Goal: Check status: Check status

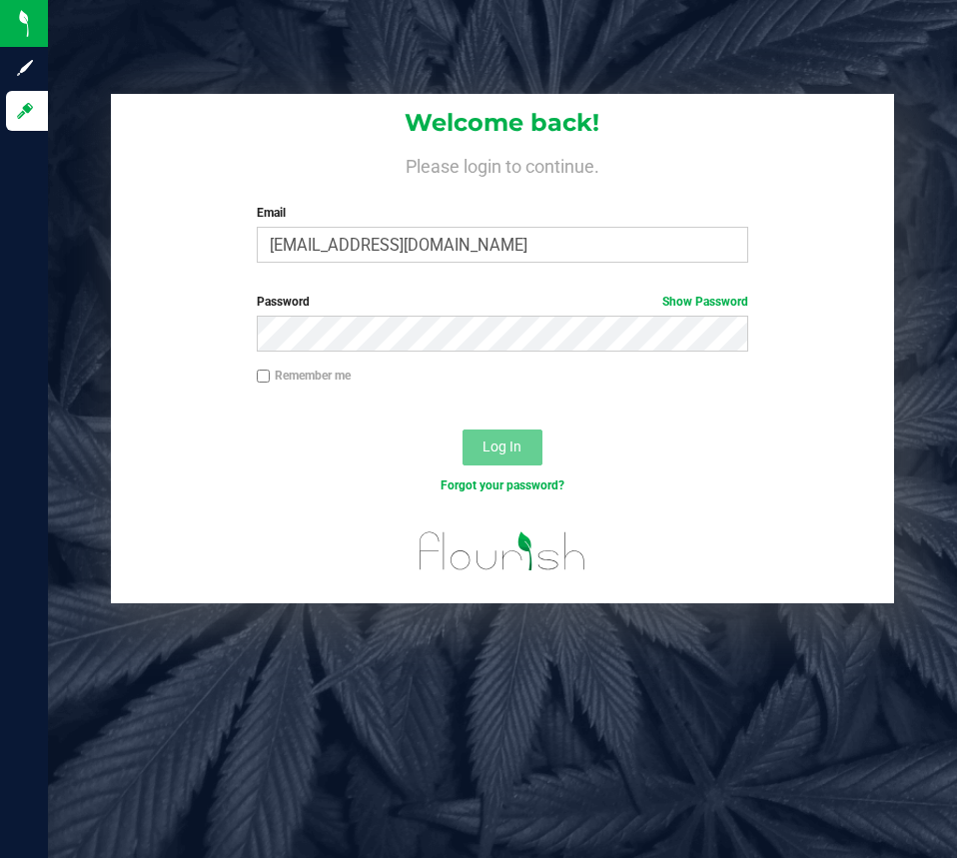
type input "[EMAIL_ADDRESS][DOMAIN_NAME]"
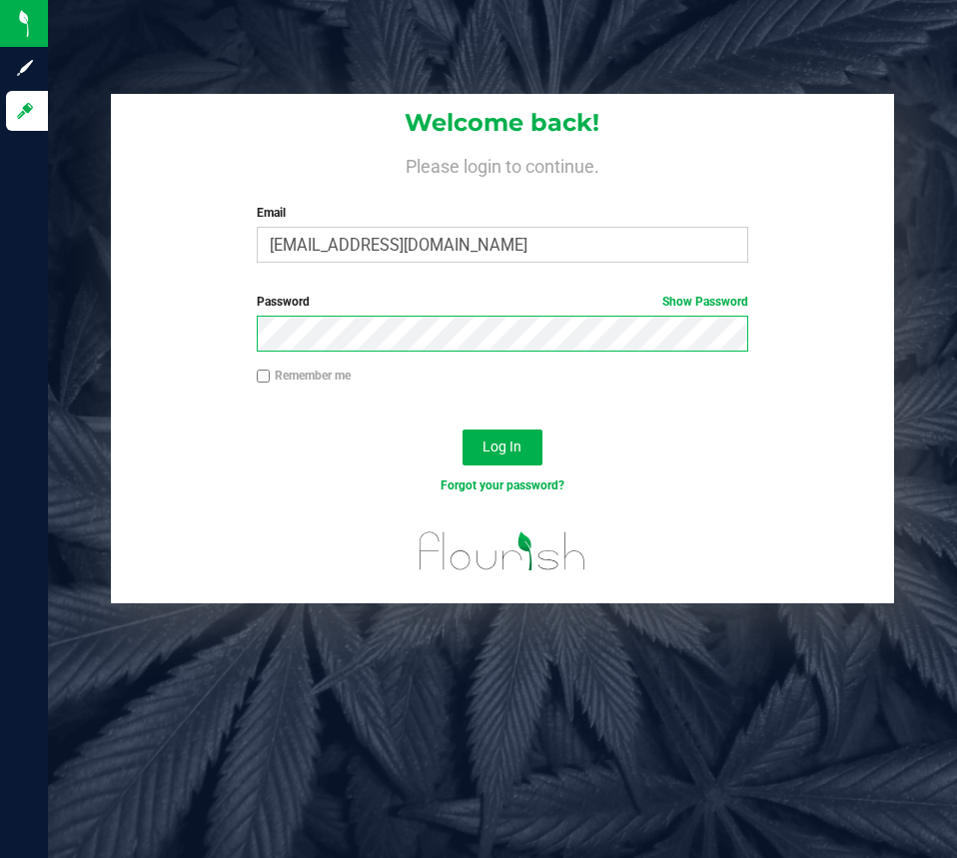
click at [463, 430] on button "Log In" at bounding box center [503, 448] width 80 height 36
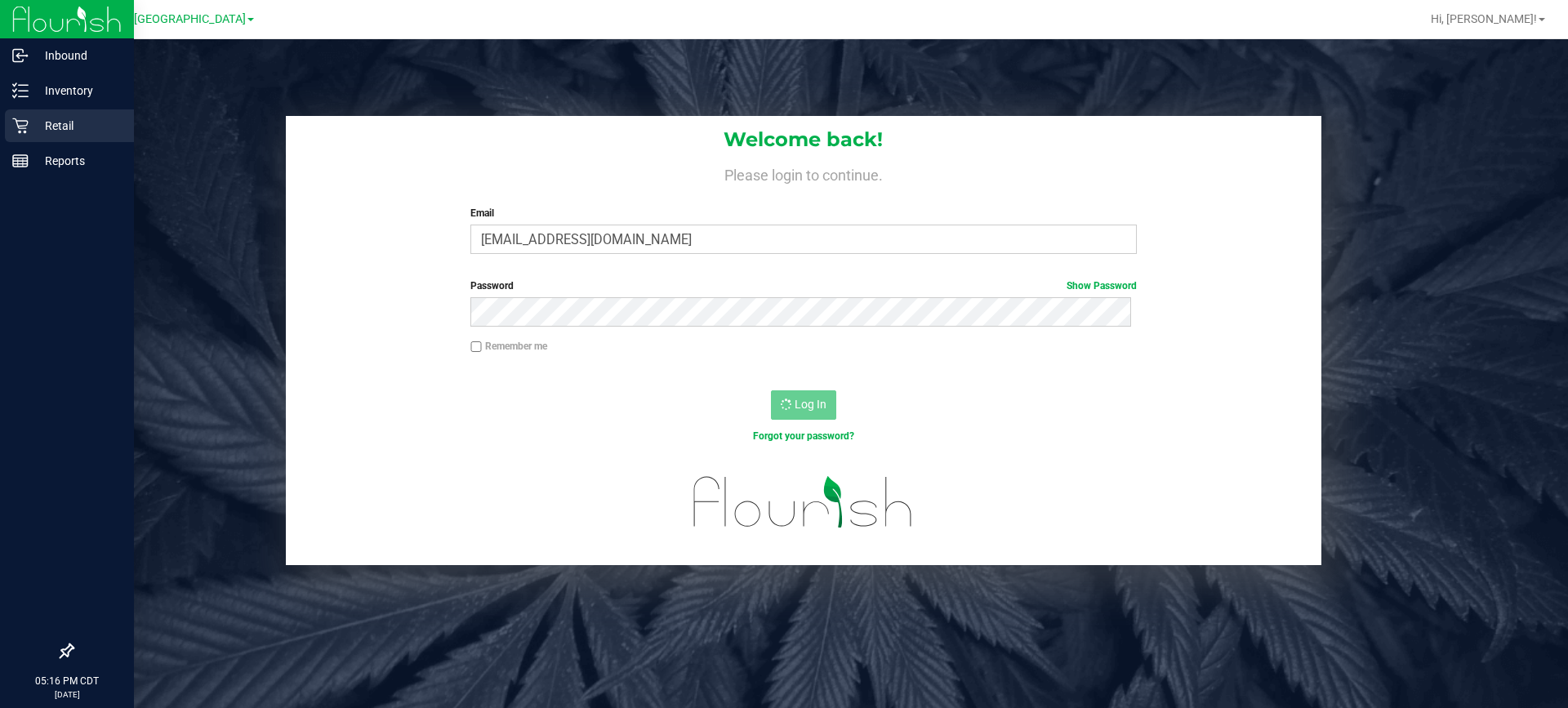
click at [29, 127] on p "Retail" at bounding box center [78, 126] width 98 height 20
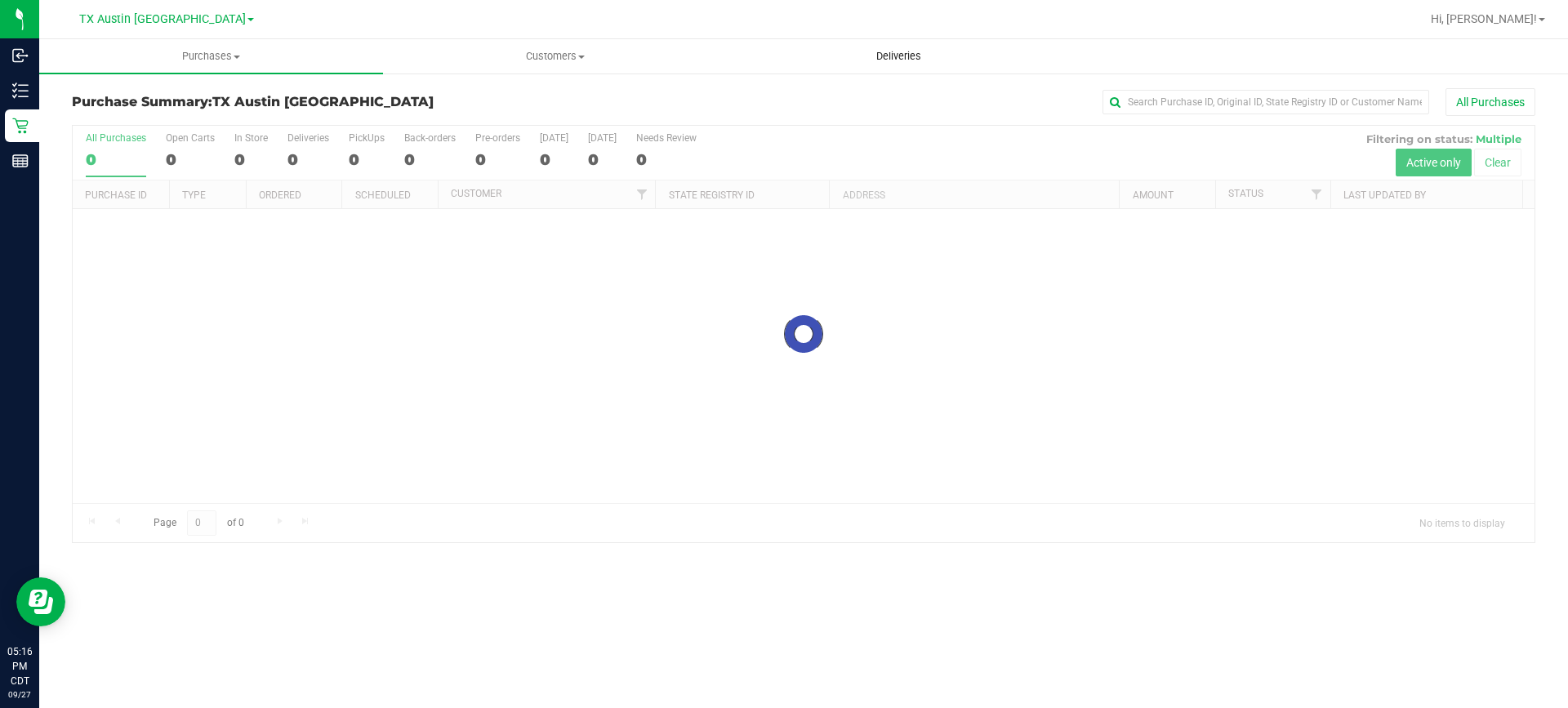
click at [895, 58] on span "Deliveries" at bounding box center [898, 56] width 89 height 15
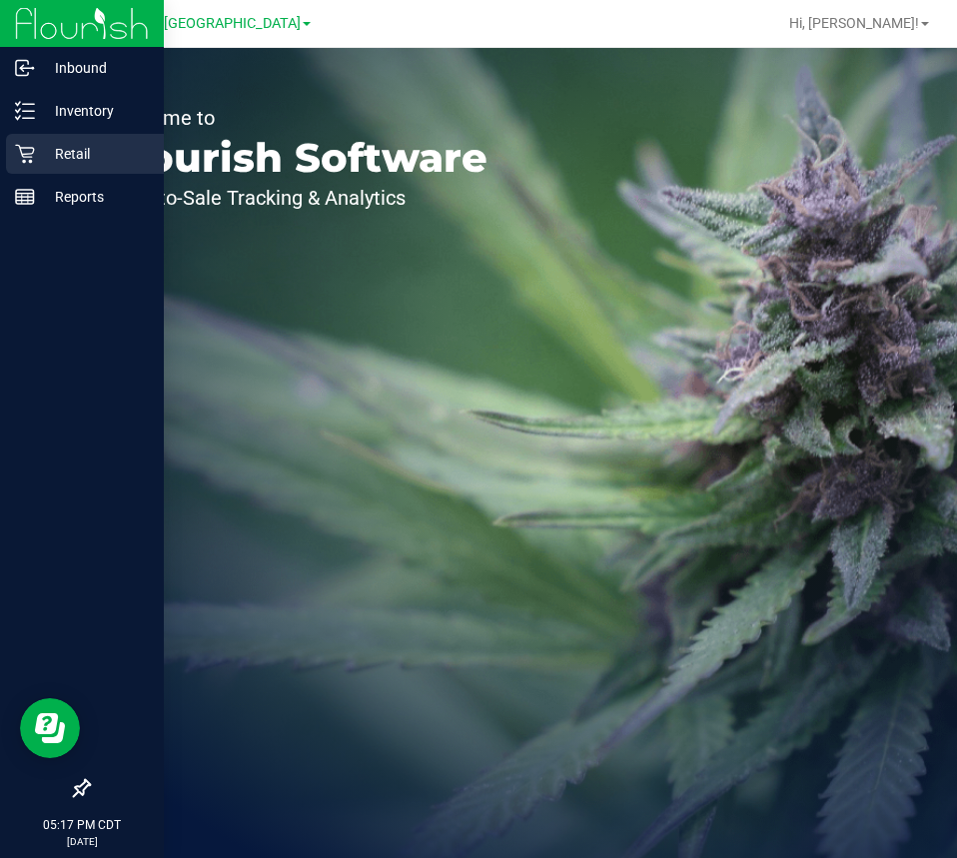
click at [31, 157] on icon at bounding box center [24, 154] width 19 height 19
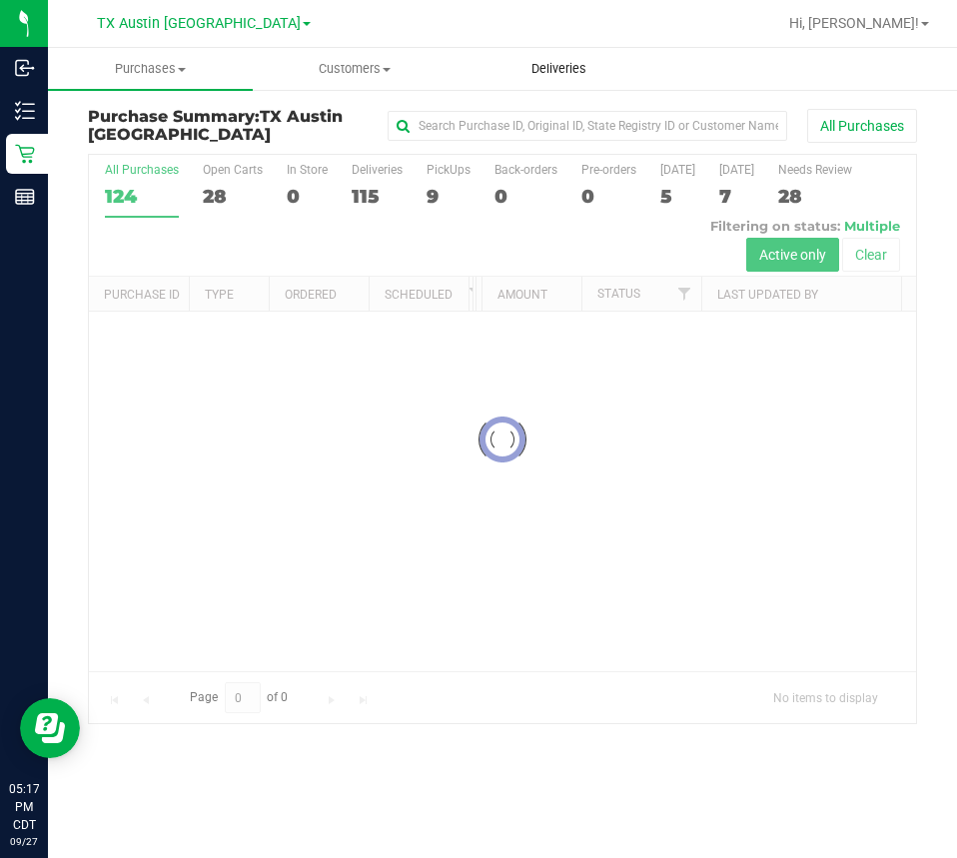
click at [553, 72] on span "Deliveries" at bounding box center [559, 69] width 109 height 18
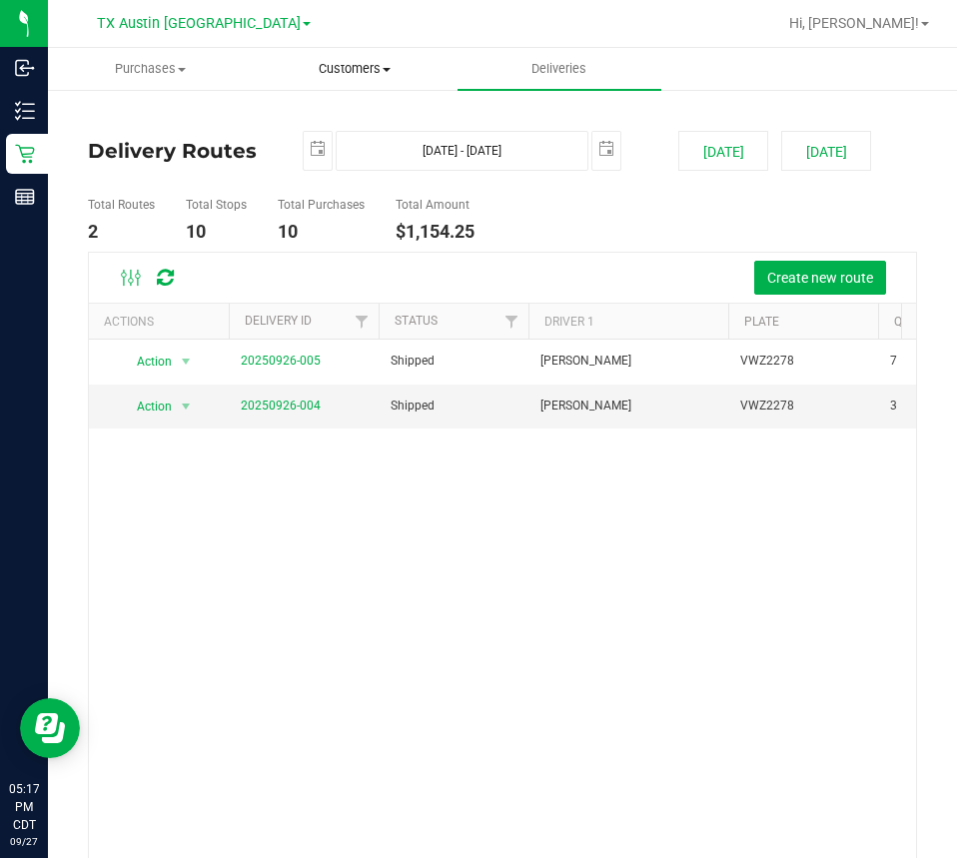
click at [377, 72] on span "Customers" at bounding box center [355, 69] width 203 height 18
click at [574, 246] on ul "Total Routes 2 Total Stops 10 Total Purchases 10 Total Amount $1,154.25" at bounding box center [500, 220] width 834 height 63
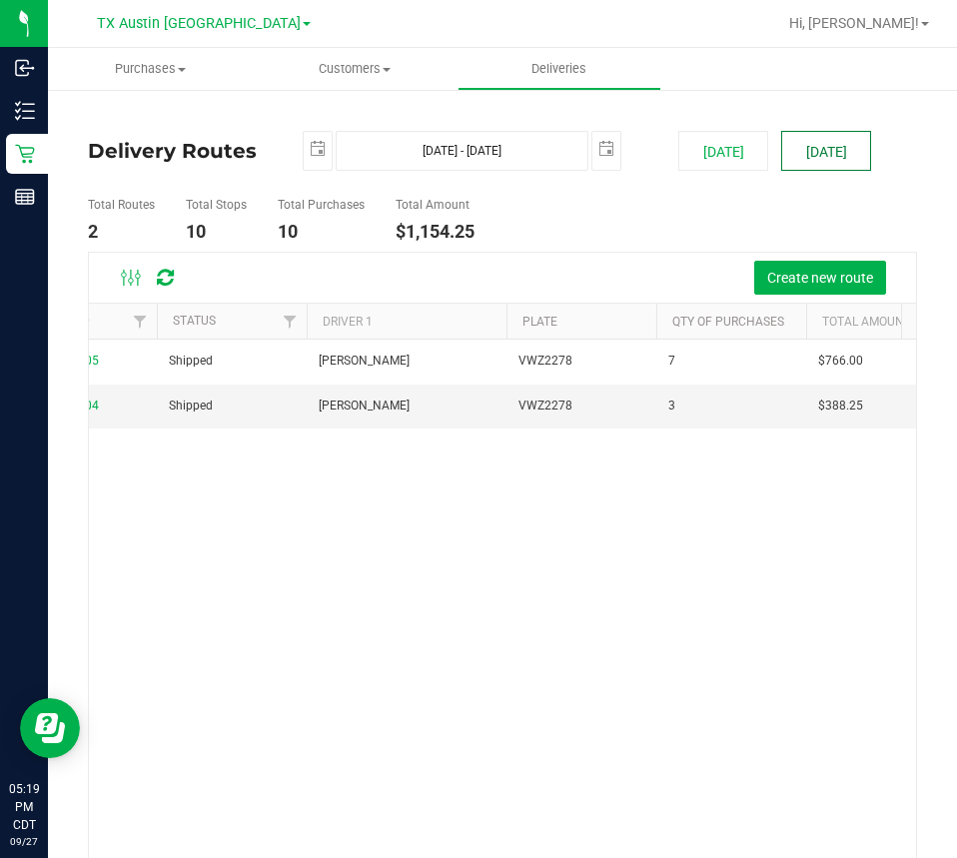
click at [815, 141] on button "[DATE]" at bounding box center [826, 151] width 90 height 40
type input "[DATE] - [DATE]"
type input "[DATE]"
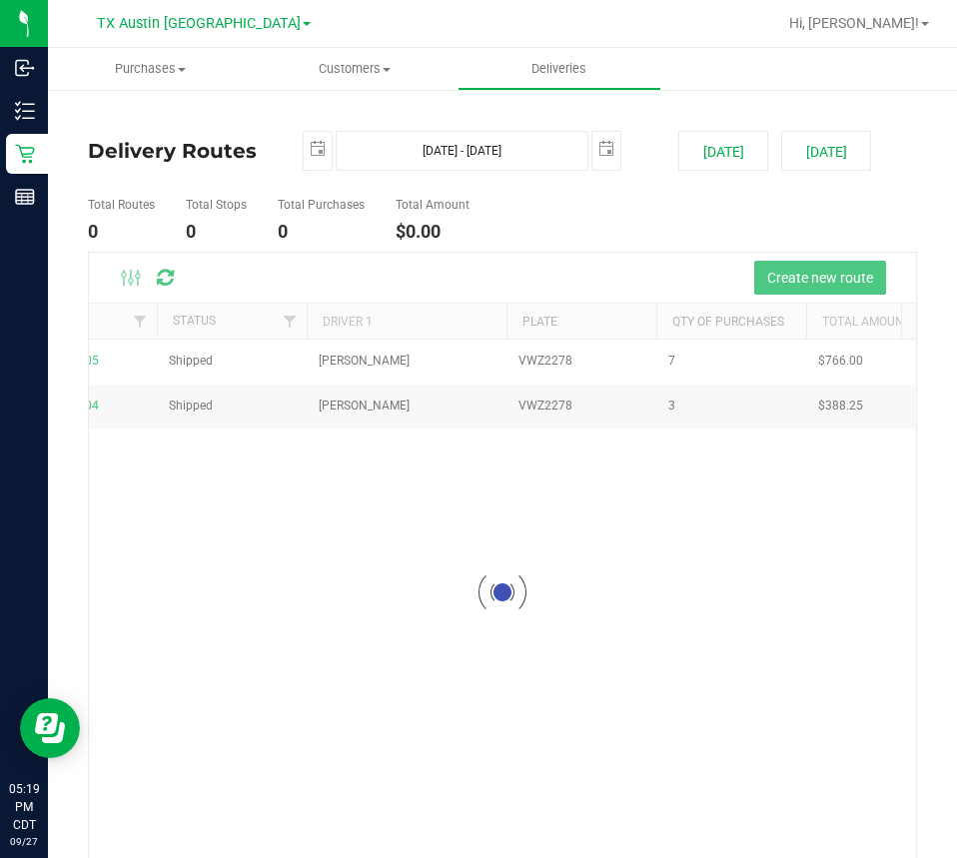
click at [303, 24] on span at bounding box center [307, 24] width 8 height 4
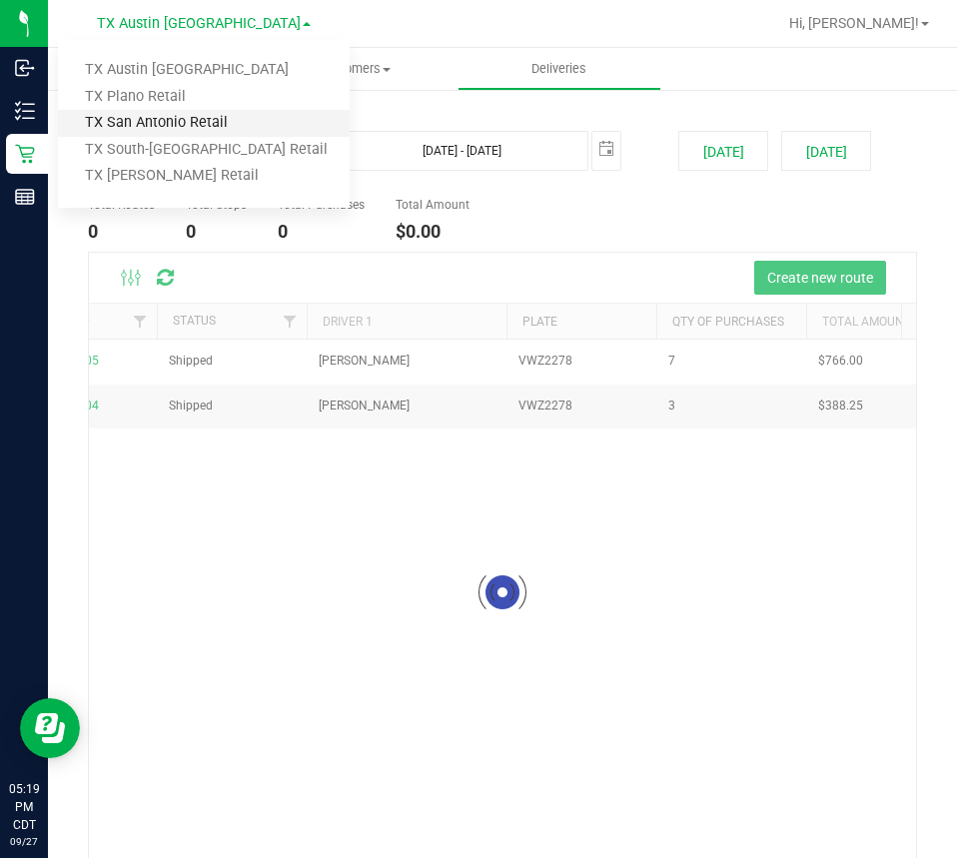
click at [189, 119] on link "TX San Antonio Retail" at bounding box center [204, 123] width 292 height 27
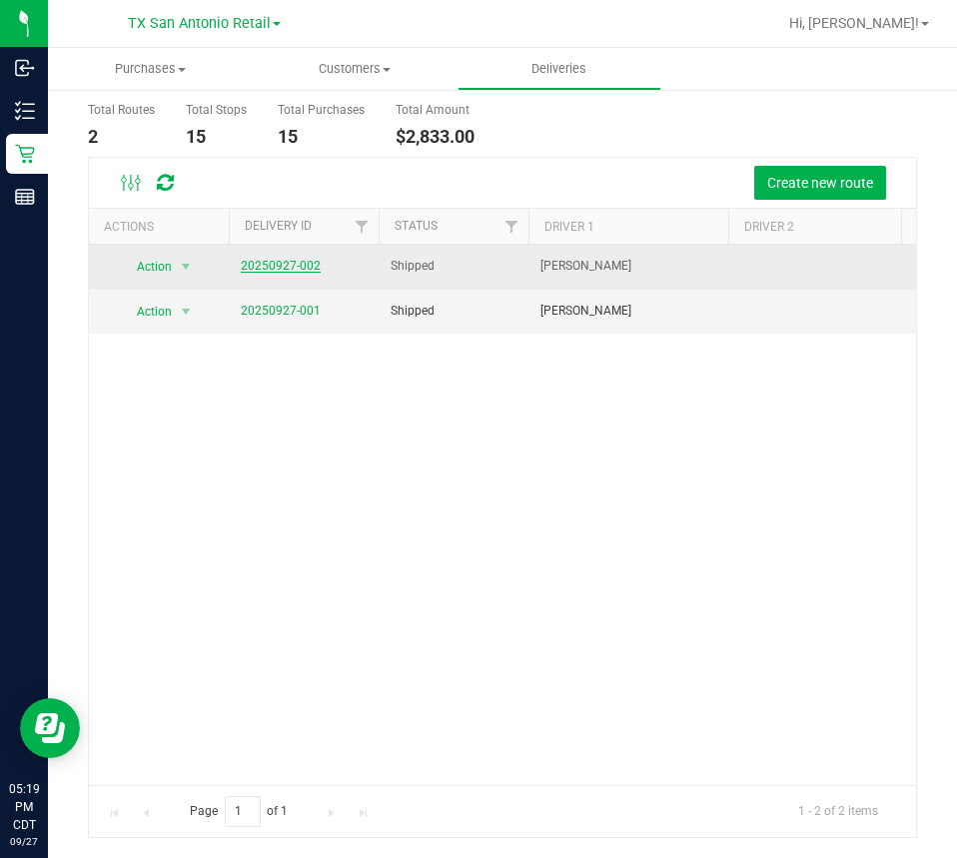
click at [316, 261] on link "20250927-002" at bounding box center [281, 266] width 80 height 14
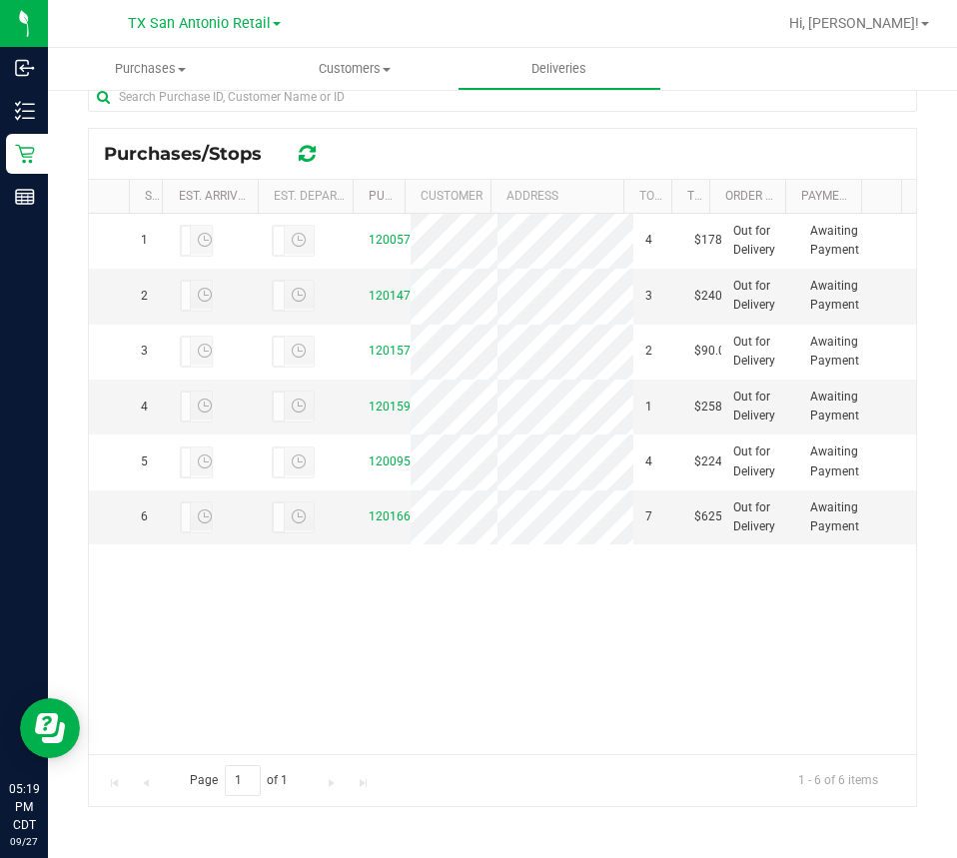
scroll to position [443, 0]
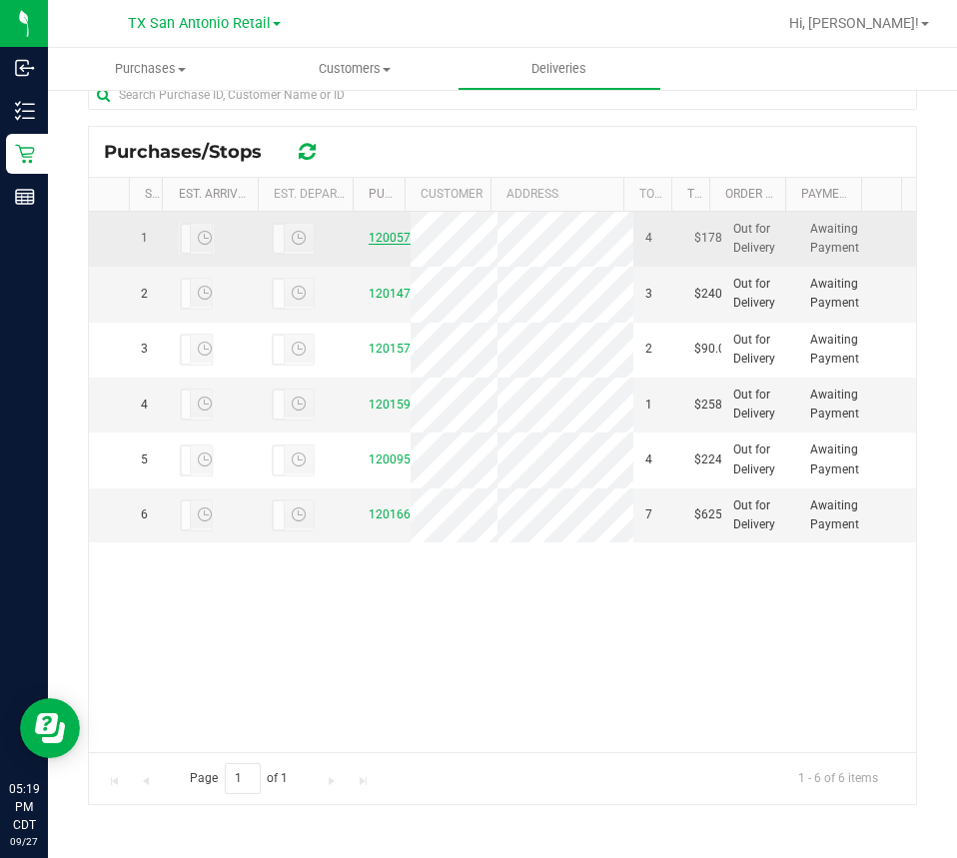
click at [390, 241] on link "12005755" at bounding box center [397, 238] width 56 height 14
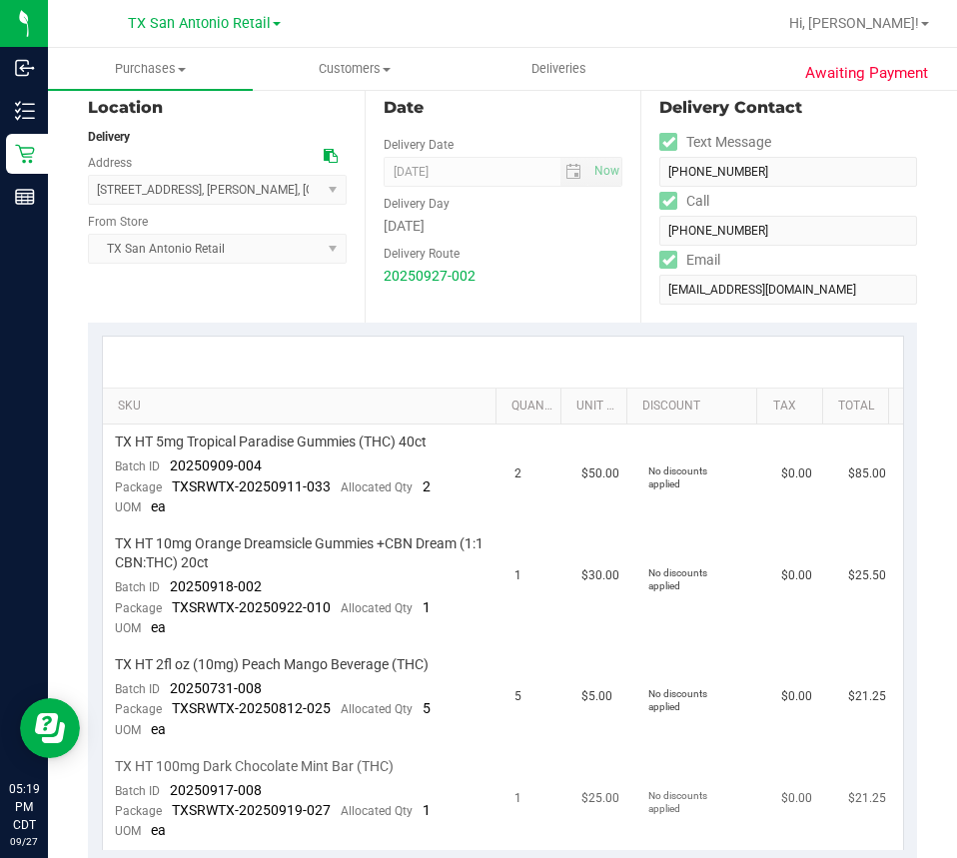
scroll to position [400, 0]
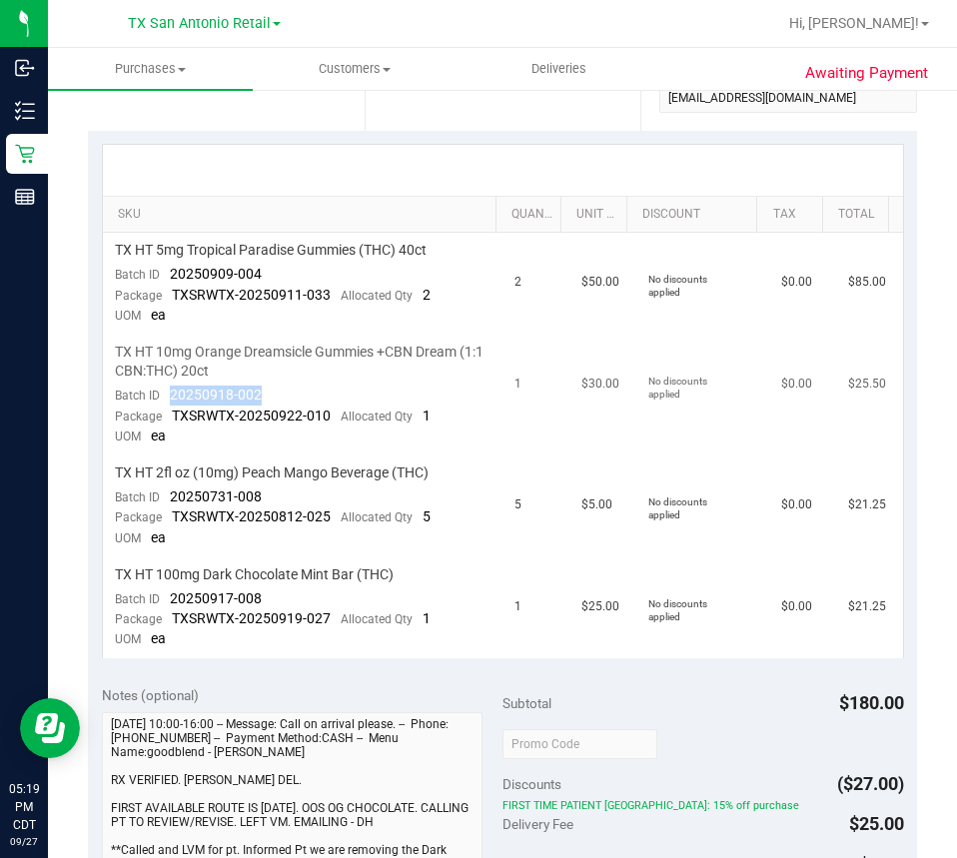
drag, startPoint x: 275, startPoint y: 390, endPoint x: 170, endPoint y: 395, distance: 105.0
click at [170, 395] on td "TX HT 10mg Orange Dreamsicle Gummies +CBN Dream (1:1 CBN:THC) 20ct Batch ID 202…" at bounding box center [303, 395] width 401 height 121
copy span "20250918-002"
copy span "20250909-004"
drag, startPoint x: 276, startPoint y: 274, endPoint x: 163, endPoint y: 279, distance: 113.0
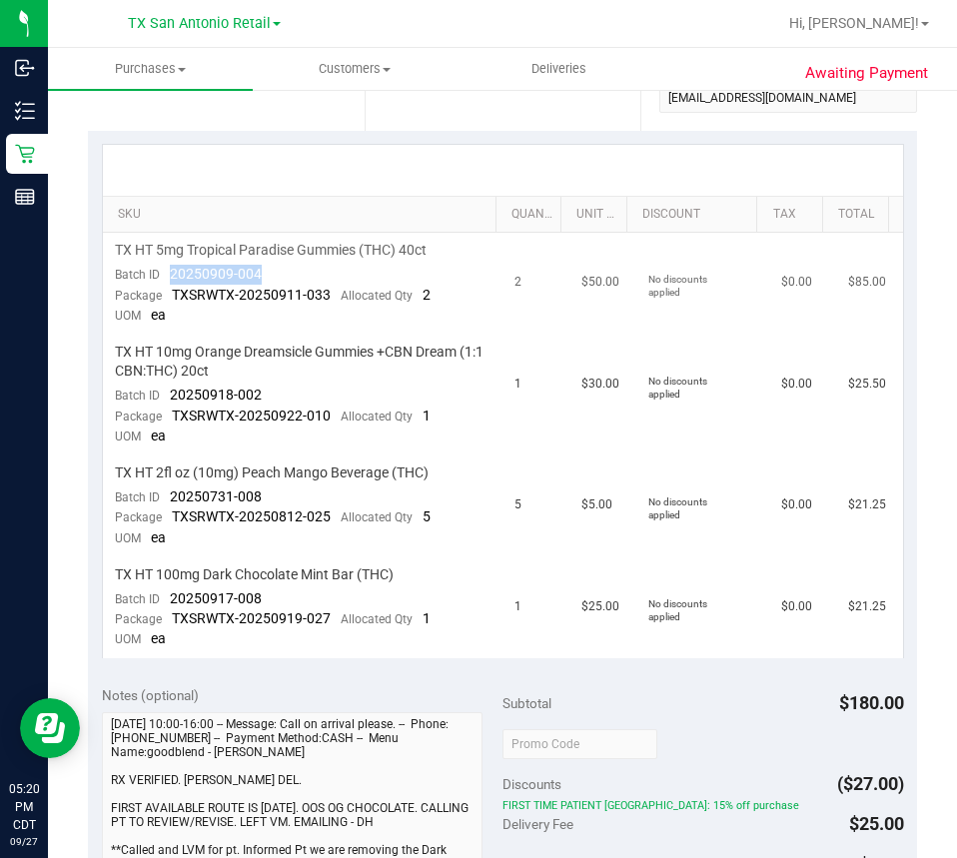
click at [163, 279] on td "TX HT 5mg Tropical Paradise Gummies (THC) 40ct Batch ID 20250909-004 Package TX…" at bounding box center [303, 284] width 401 height 102
copy span "20250731-008"
drag, startPoint x: 299, startPoint y: 489, endPoint x: 164, endPoint y: 500, distance: 135.3
click at [164, 500] on td "TX HT 2fl oz (10mg) Peach Mango Beverage (THC) Batch ID 20250731-008 Package TX…" at bounding box center [303, 507] width 401 height 102
copy span "20250917-008"
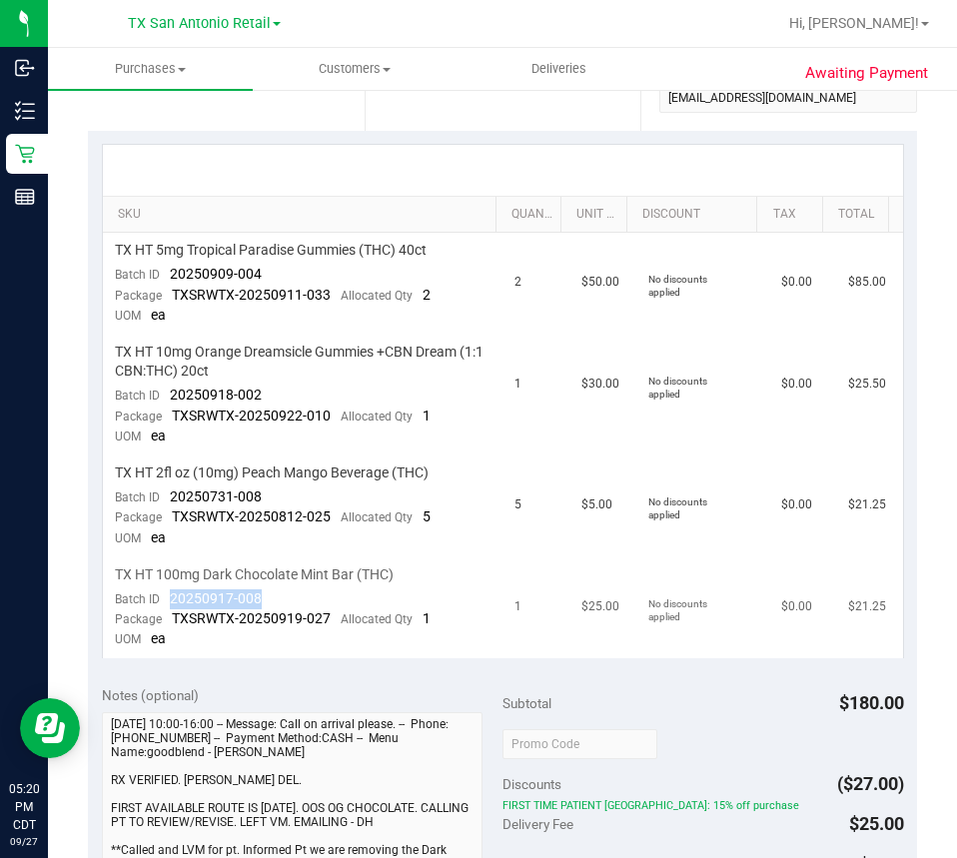
drag, startPoint x: 266, startPoint y: 595, endPoint x: 166, endPoint y: 594, distance: 99.9
click at [166, 594] on td "TX HT 100mg Dark Chocolate Mint Bar (THC) Batch ID 20250917-008 Package TXSRWTX…" at bounding box center [303, 608] width 401 height 101
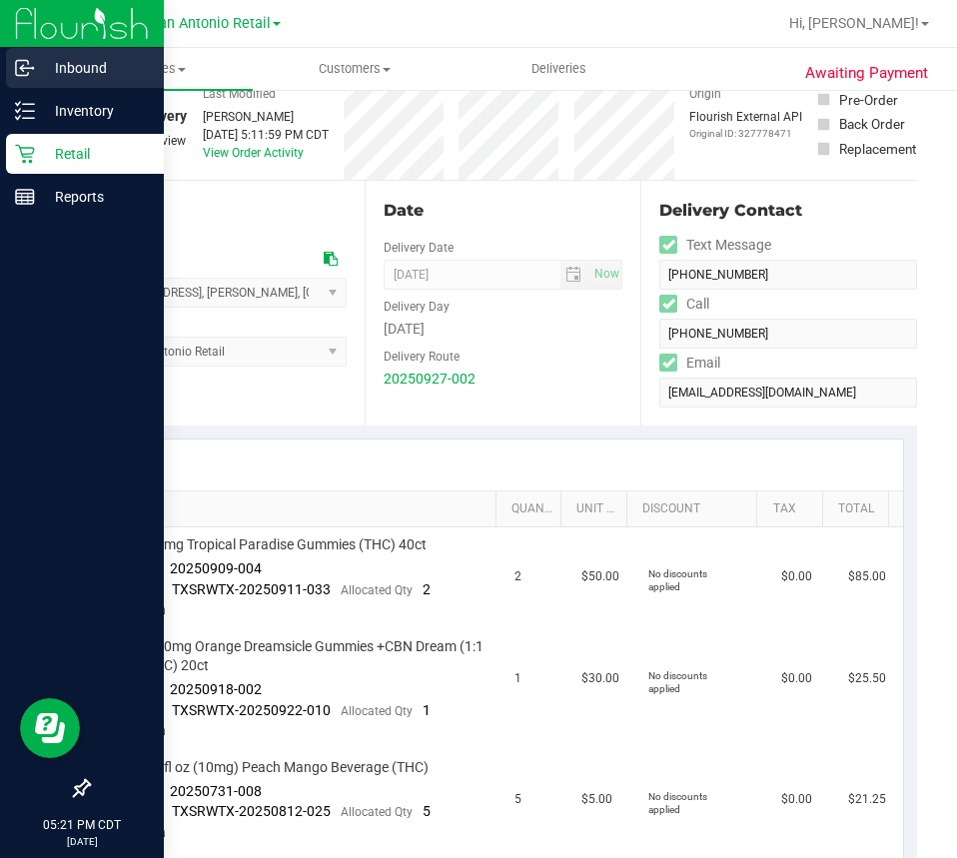
scroll to position [0, 0]
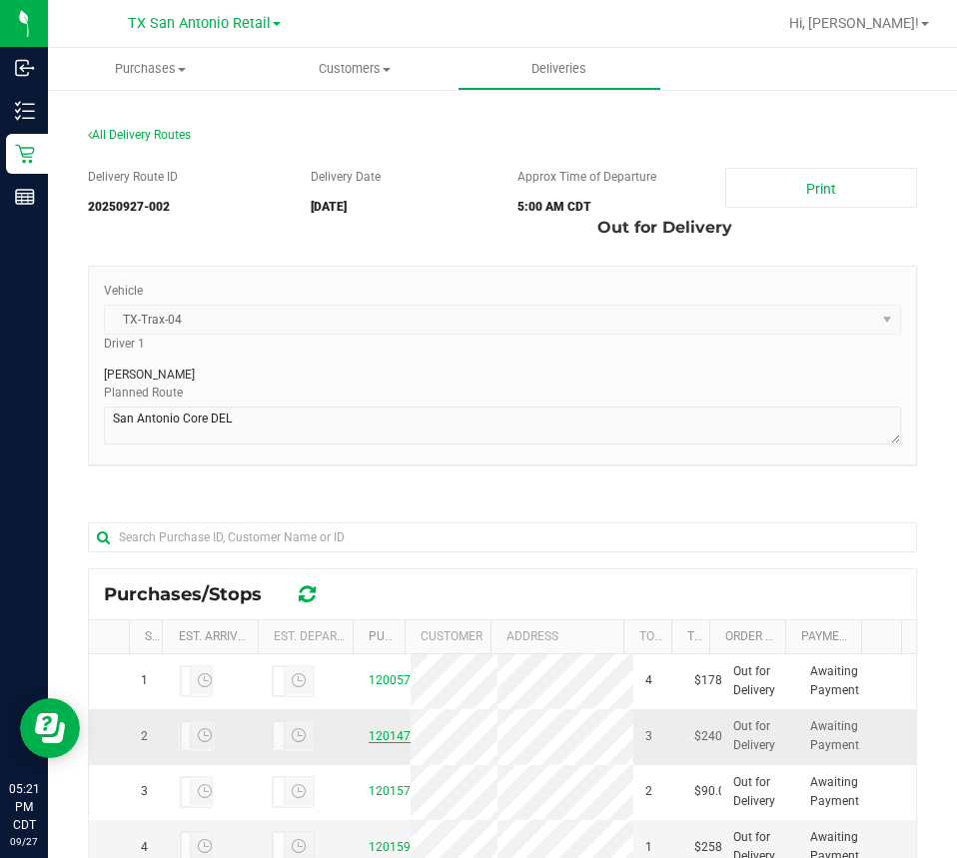
click at [390, 743] on link "12014702" at bounding box center [397, 736] width 56 height 14
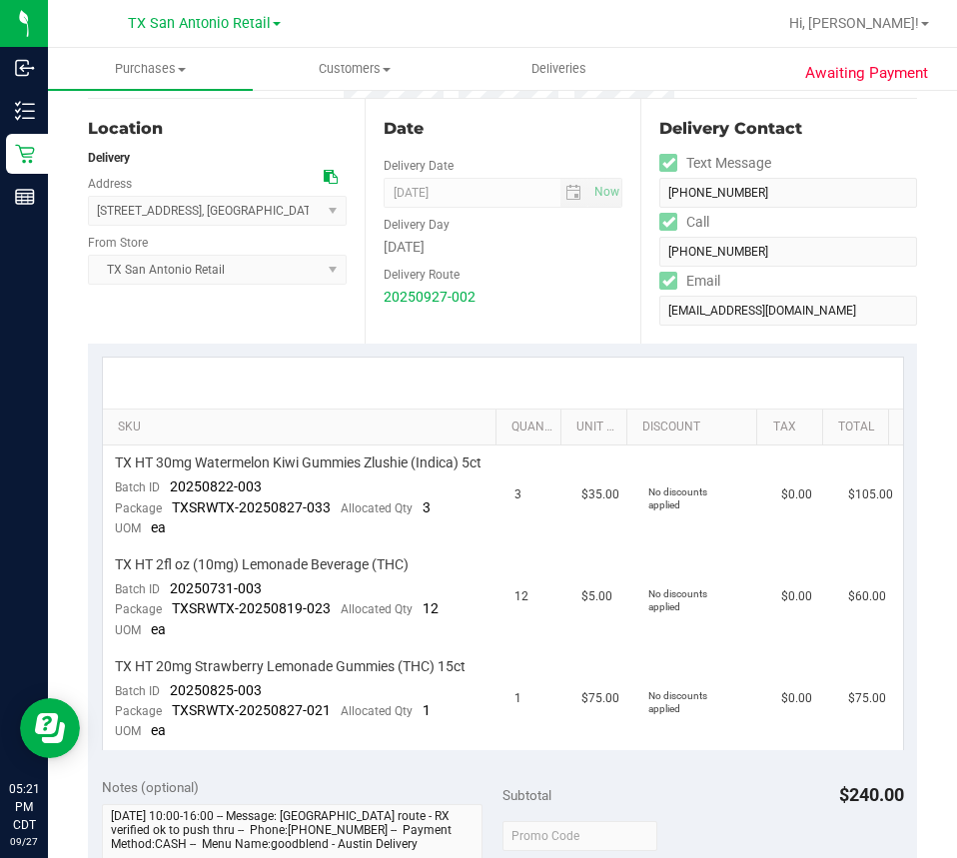
scroll to position [400, 0]
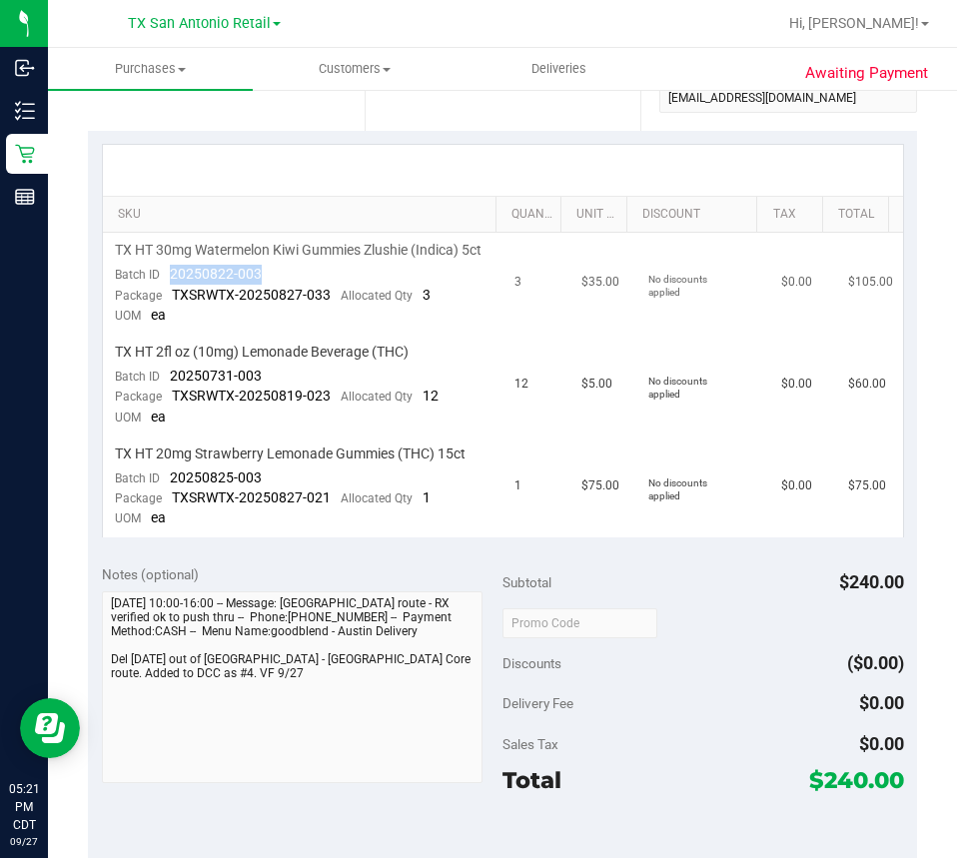
copy span "20250822-003"
drag, startPoint x: 293, startPoint y: 293, endPoint x: 344, endPoint y: 328, distance: 61.8
click at [167, 294] on td "TX HT 30mg Watermelon Kiwi Gummies Zlushie (Indica) 5ct Batch ID 20250822-003 P…" at bounding box center [303, 284] width 401 height 102
copy span "20250825-003"
drag, startPoint x: 271, startPoint y: 499, endPoint x: 171, endPoint y: 499, distance: 99.9
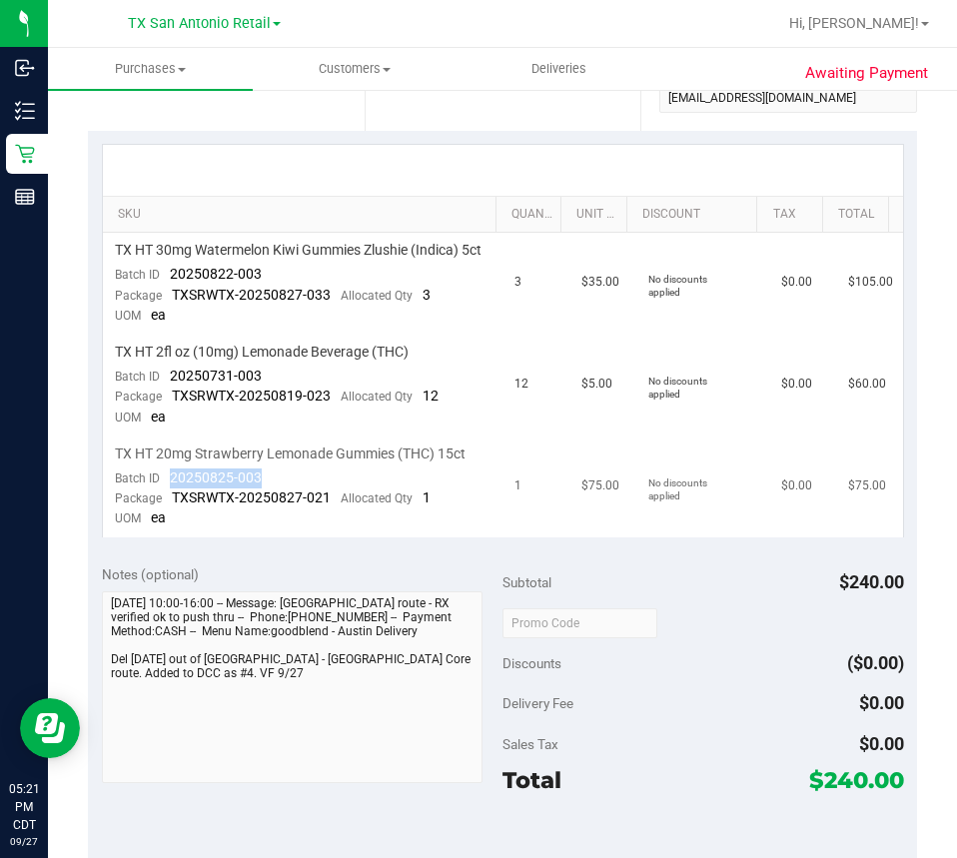
click at [171, 499] on td "TX HT 20mg Strawberry Lemonade Gummies (THC) 15ct Batch ID 20250825-003 Package…" at bounding box center [303, 487] width 401 height 101
drag, startPoint x: 279, startPoint y: 393, endPoint x: 166, endPoint y: 397, distance: 113.0
click at [166, 397] on td "TX HT 2fl oz (10mg) Lemonade Beverage (THC) Batch ID 20250731-003 Package TXSRW…" at bounding box center [303, 386] width 401 height 102
copy span "20250731-003"
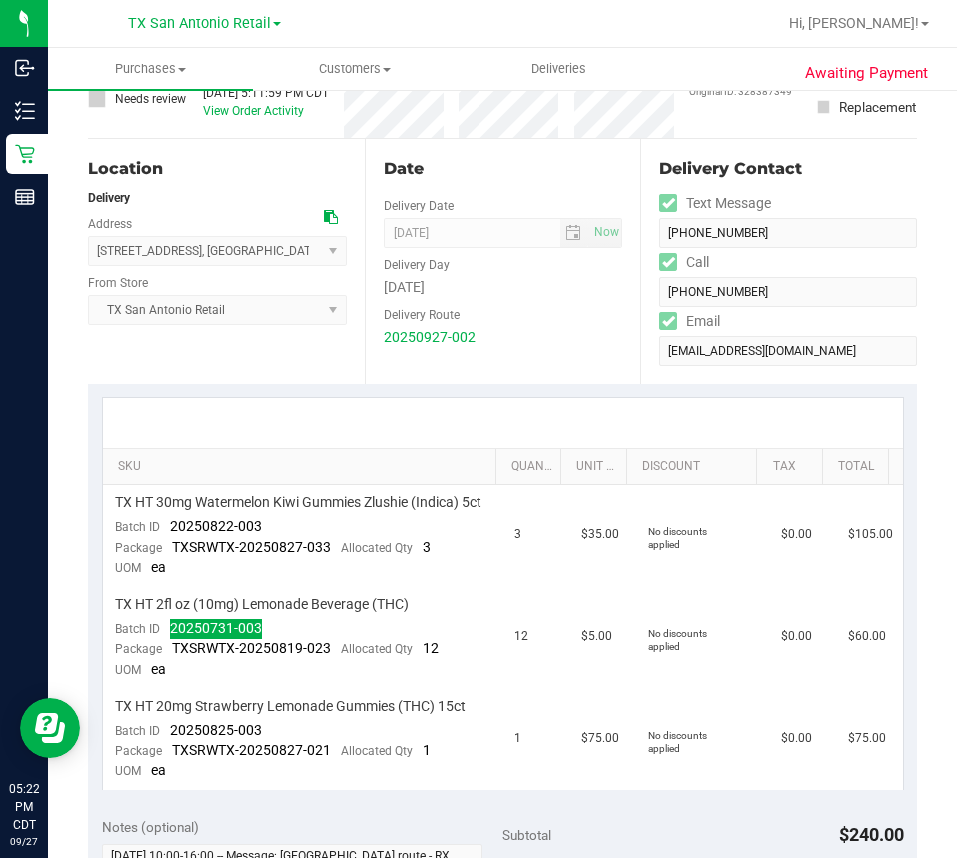
scroll to position [0, 0]
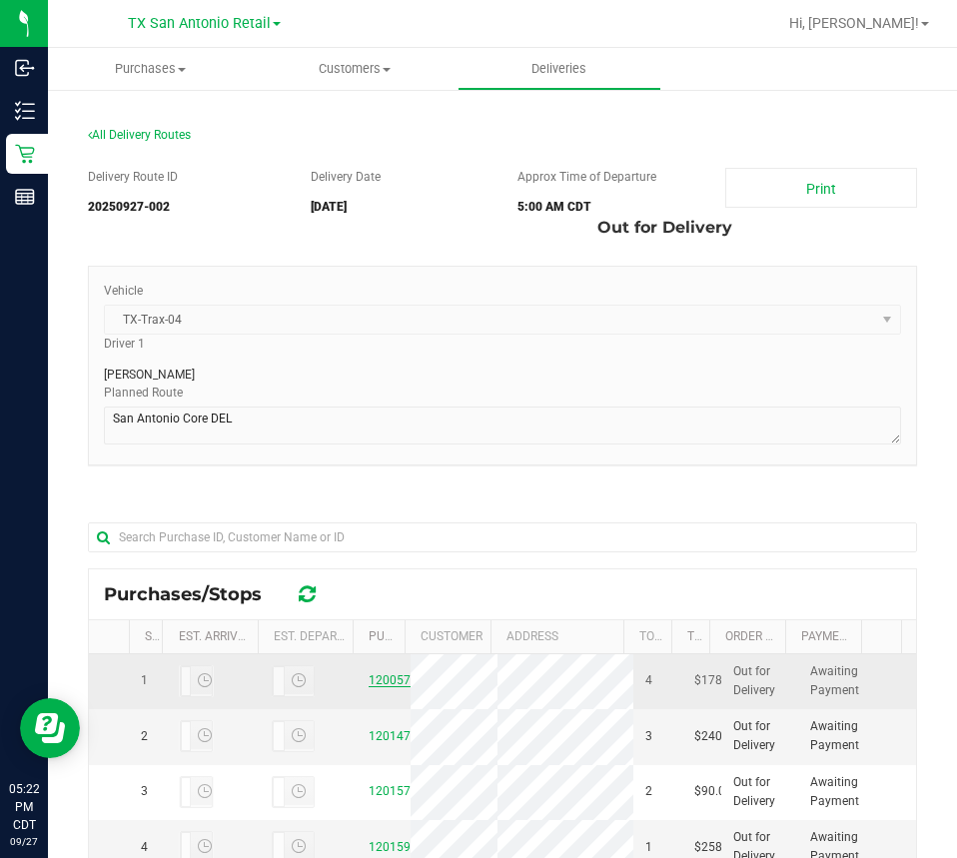
click at [375, 683] on link "12005755" at bounding box center [397, 680] width 56 height 14
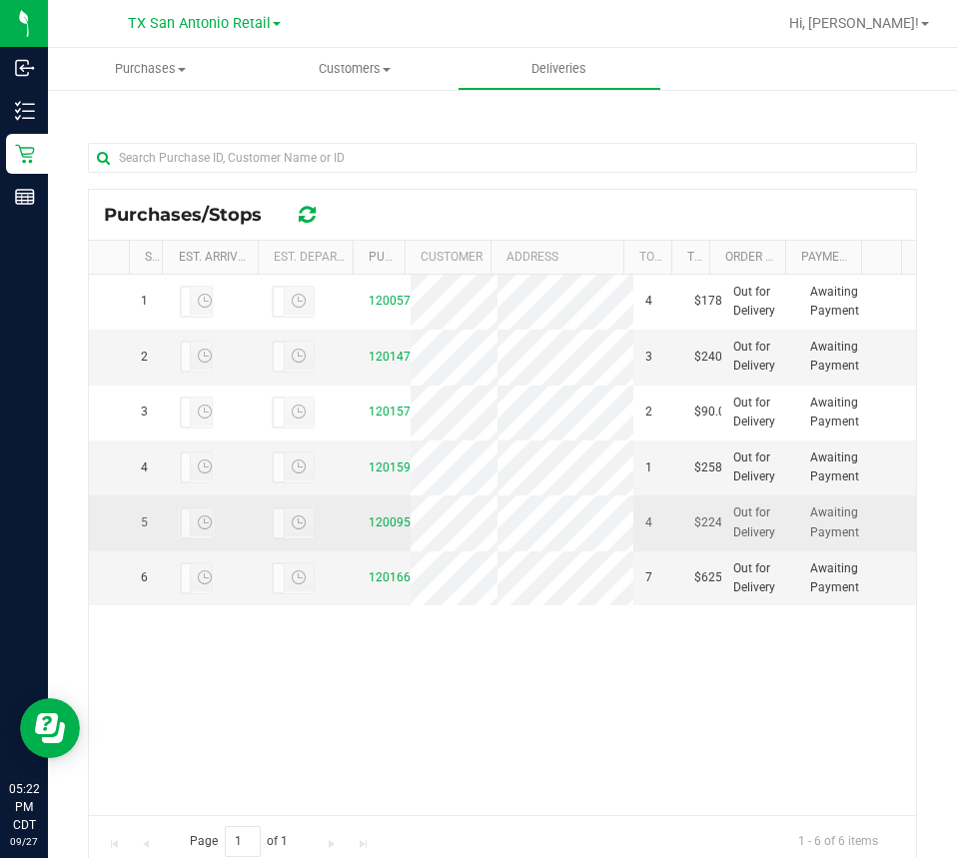
scroll to position [400, 0]
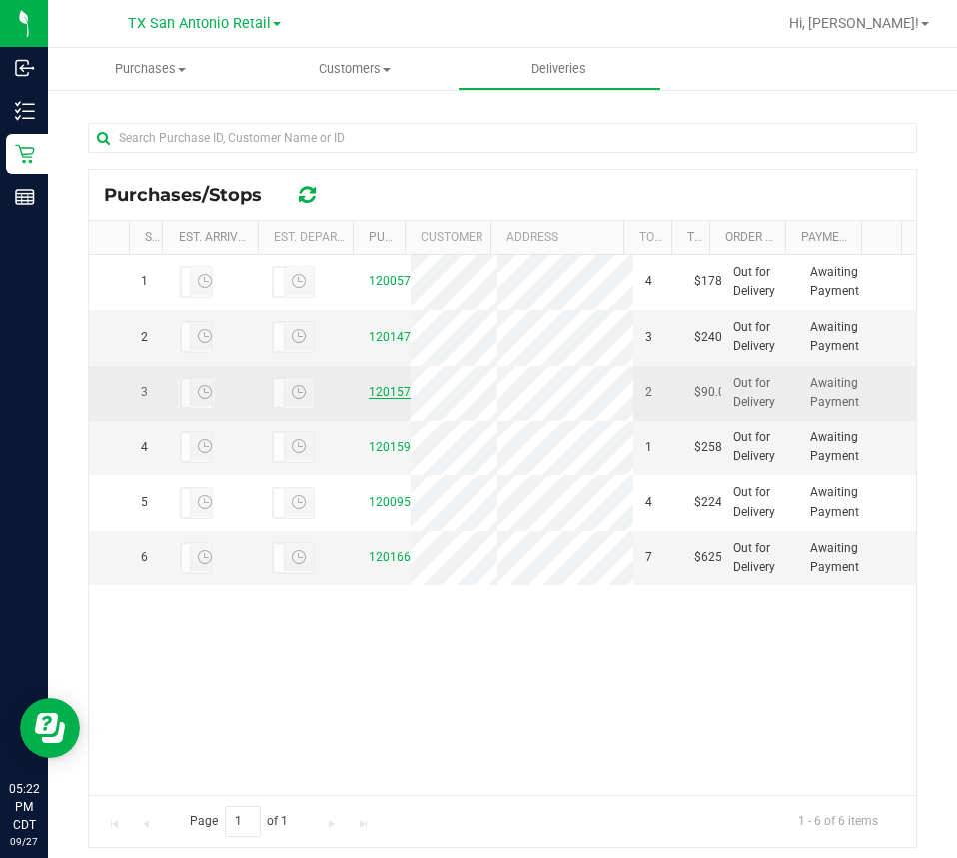
click at [385, 399] on link "12015710" at bounding box center [397, 392] width 56 height 14
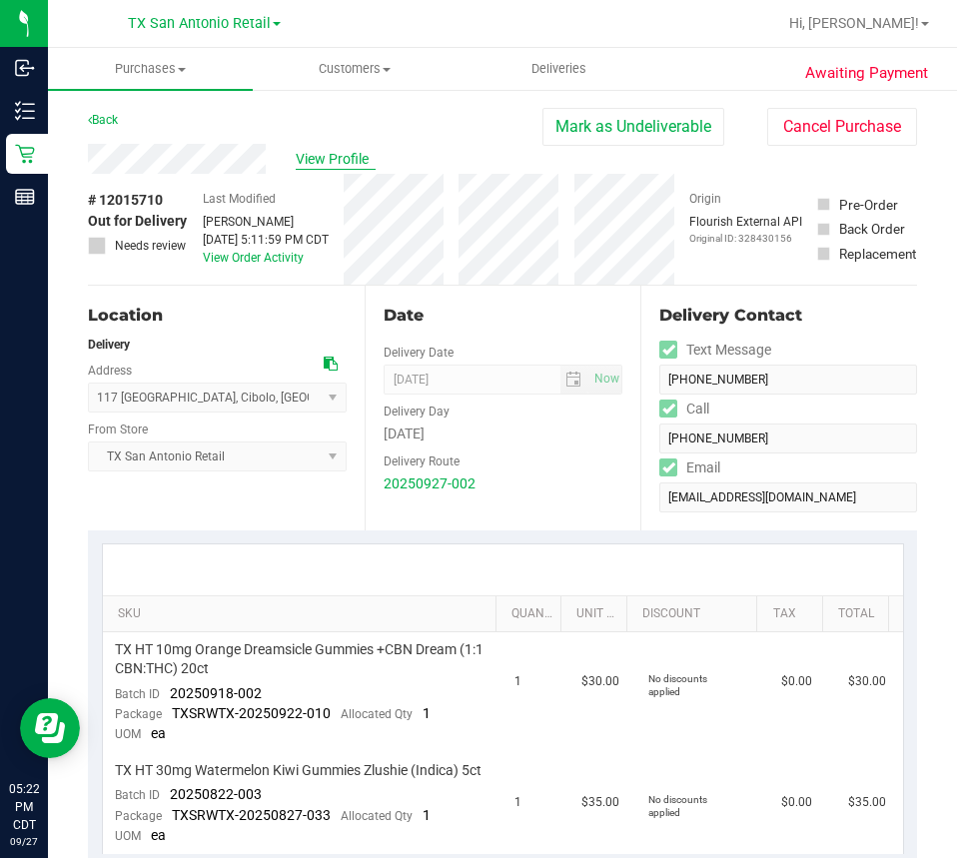
click at [320, 165] on span "View Profile" at bounding box center [336, 159] width 80 height 21
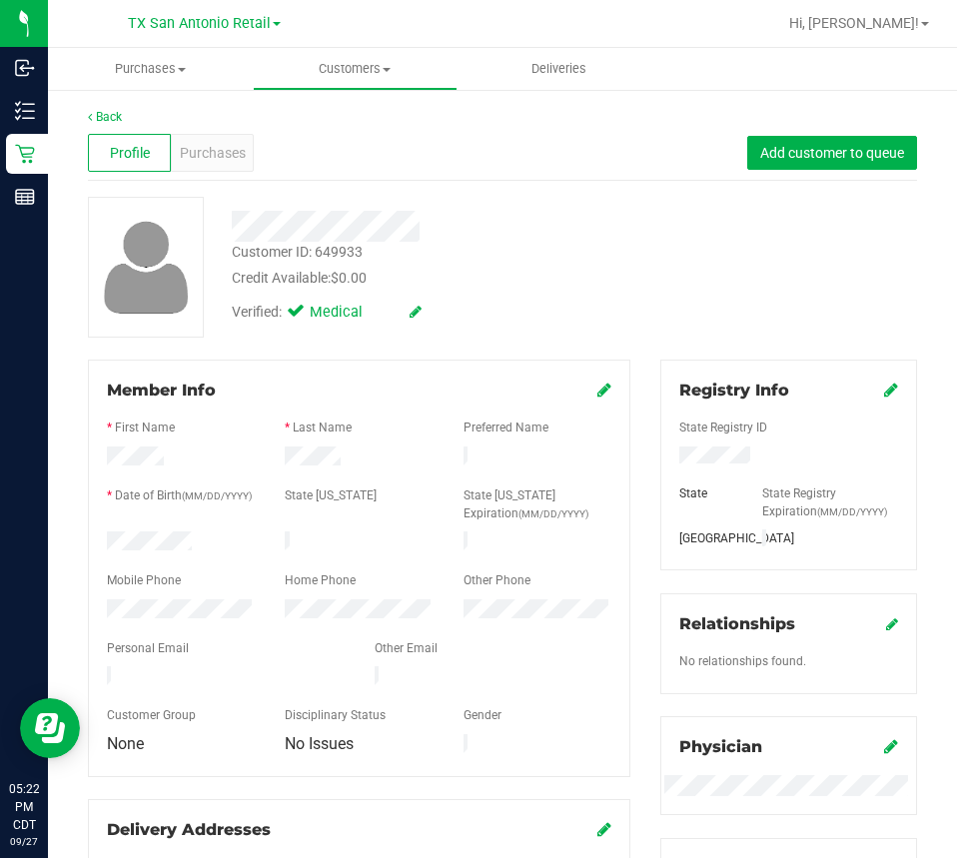
click at [869, 395] on div "Registry Info" at bounding box center [788, 391] width 219 height 24
click at [868, 391] on div "Registry Info" at bounding box center [788, 391] width 219 height 24
click at [884, 390] on icon at bounding box center [891, 390] width 14 height 16
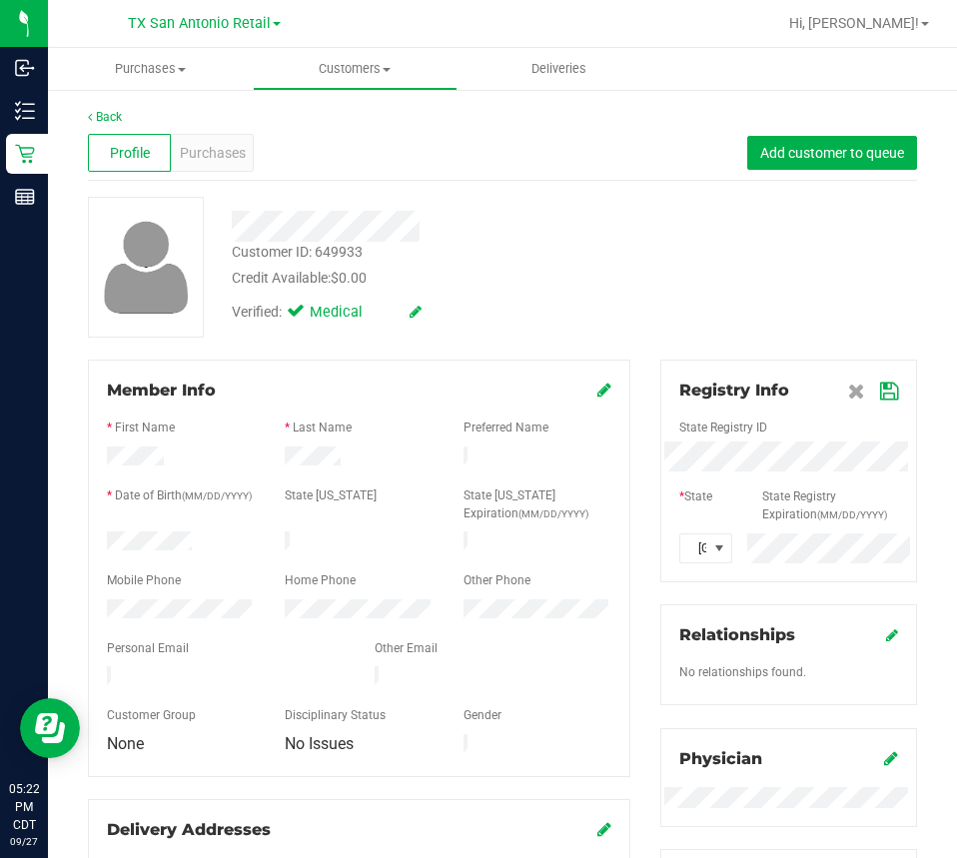
click at [880, 386] on icon at bounding box center [889, 392] width 18 height 16
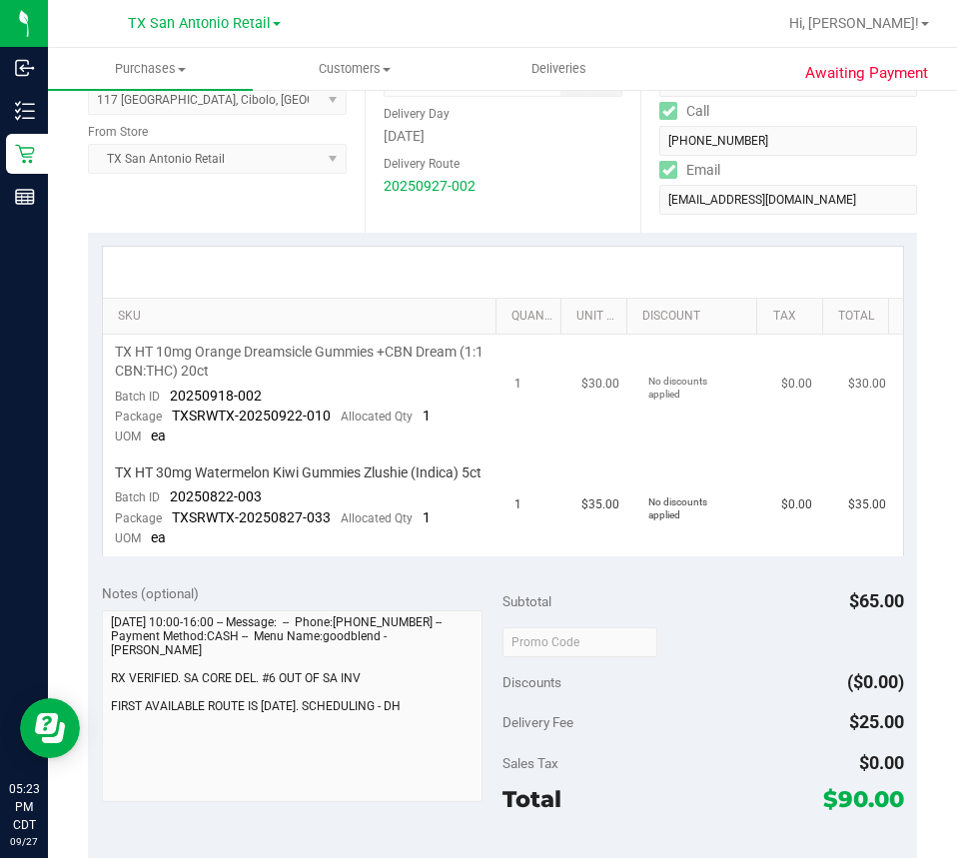
scroll to position [300, 0]
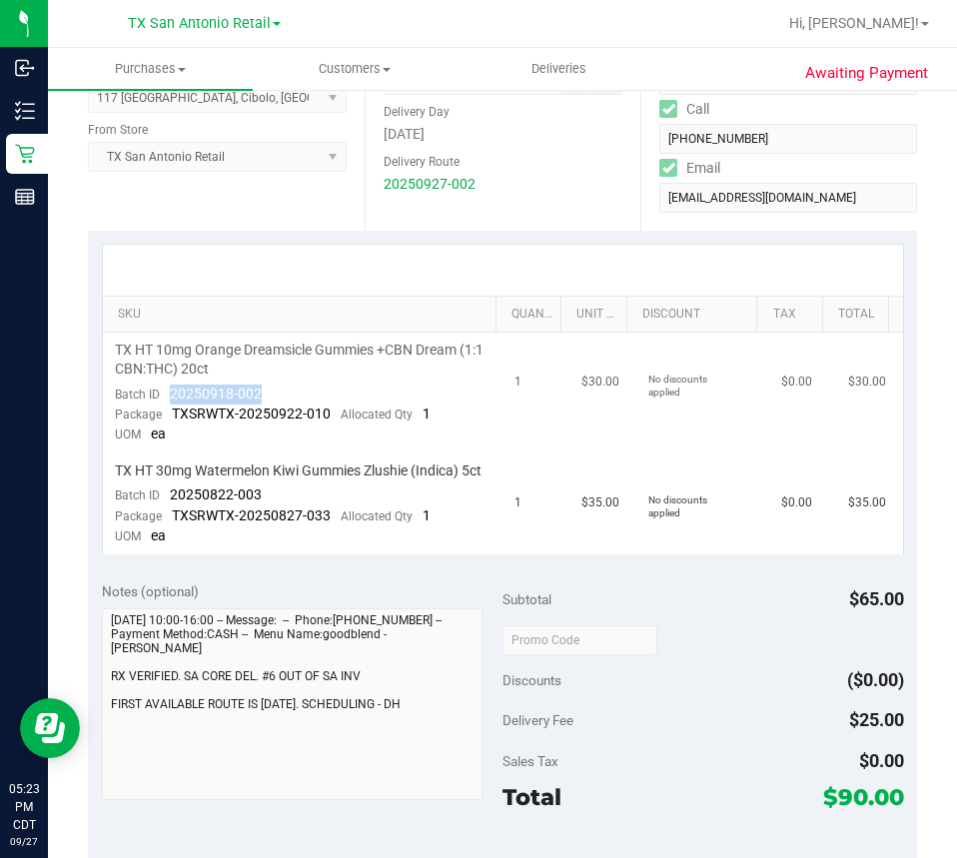
drag, startPoint x: 272, startPoint y: 392, endPoint x: 163, endPoint y: 401, distance: 109.3
click at [163, 401] on td "TX HT 10mg Orange Dreamsicle Gummies +CBN Dream (1:1 CBN:THC) 20ct Batch ID 202…" at bounding box center [303, 393] width 401 height 121
copy span "20250918-002"
drag, startPoint x: 277, startPoint y: 515, endPoint x: 166, endPoint y: 518, distance: 110.9
click at [166, 518] on td "TX HT 30mg Watermelon Kiwi Gummies Zlushie (Indica) 5ct Batch ID 20250822-003 P…" at bounding box center [303, 504] width 401 height 101
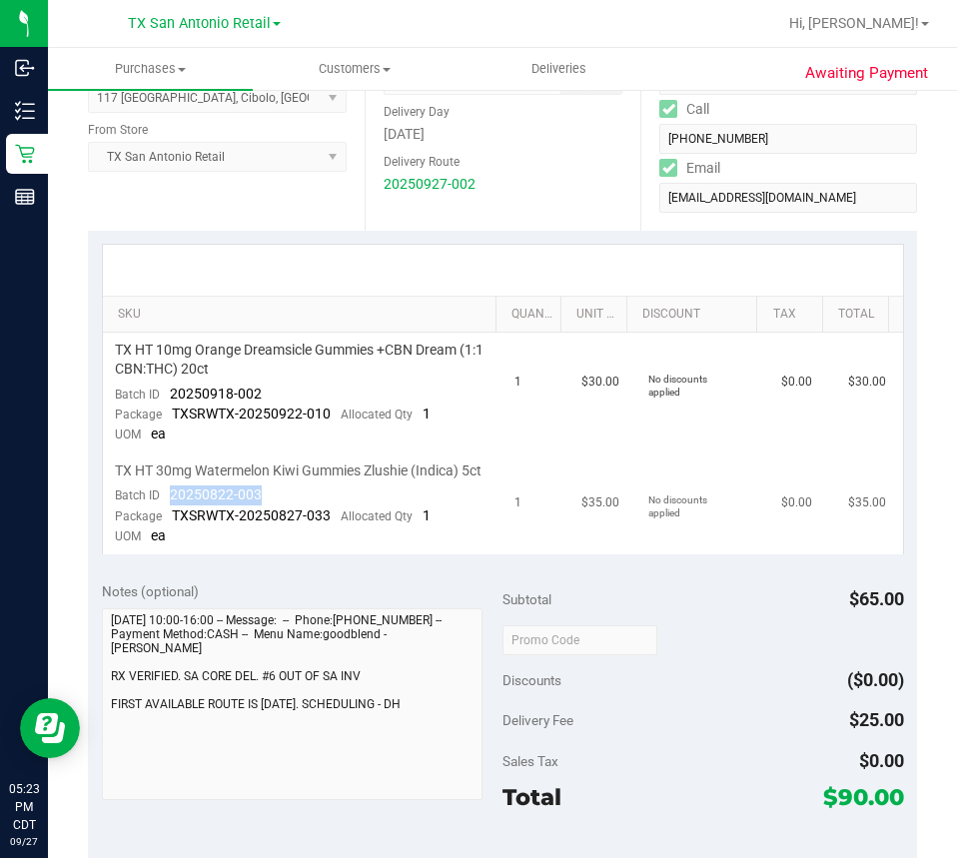
copy span "20250822-003"
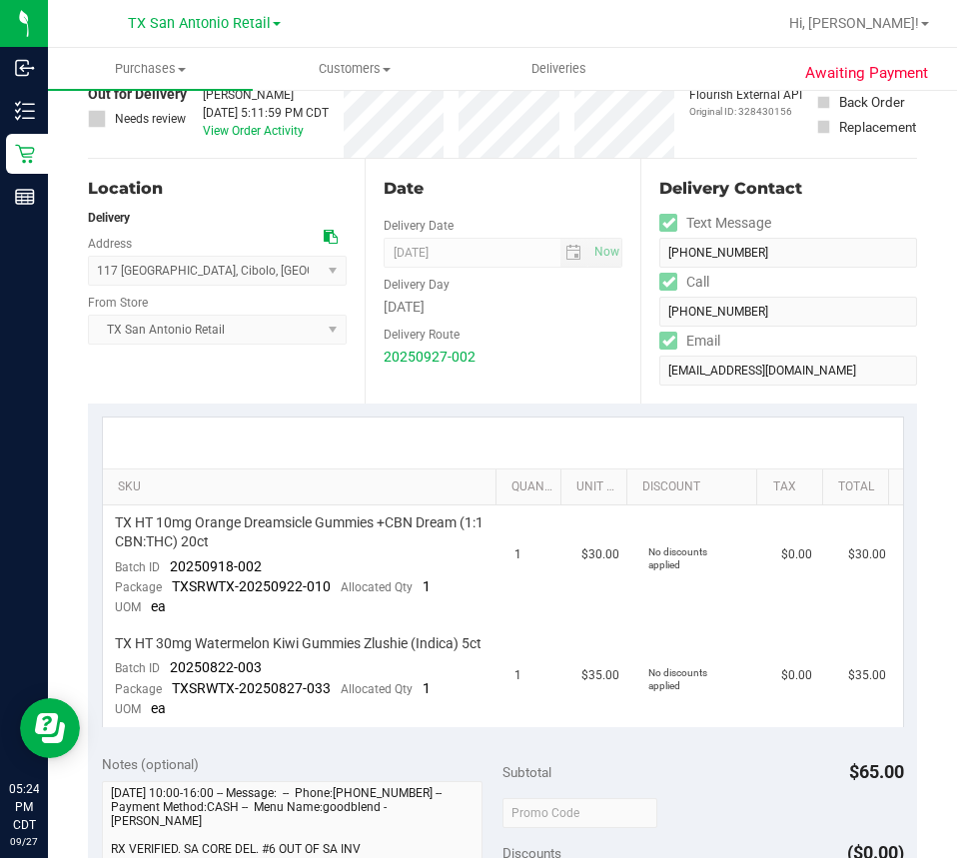
scroll to position [0, 0]
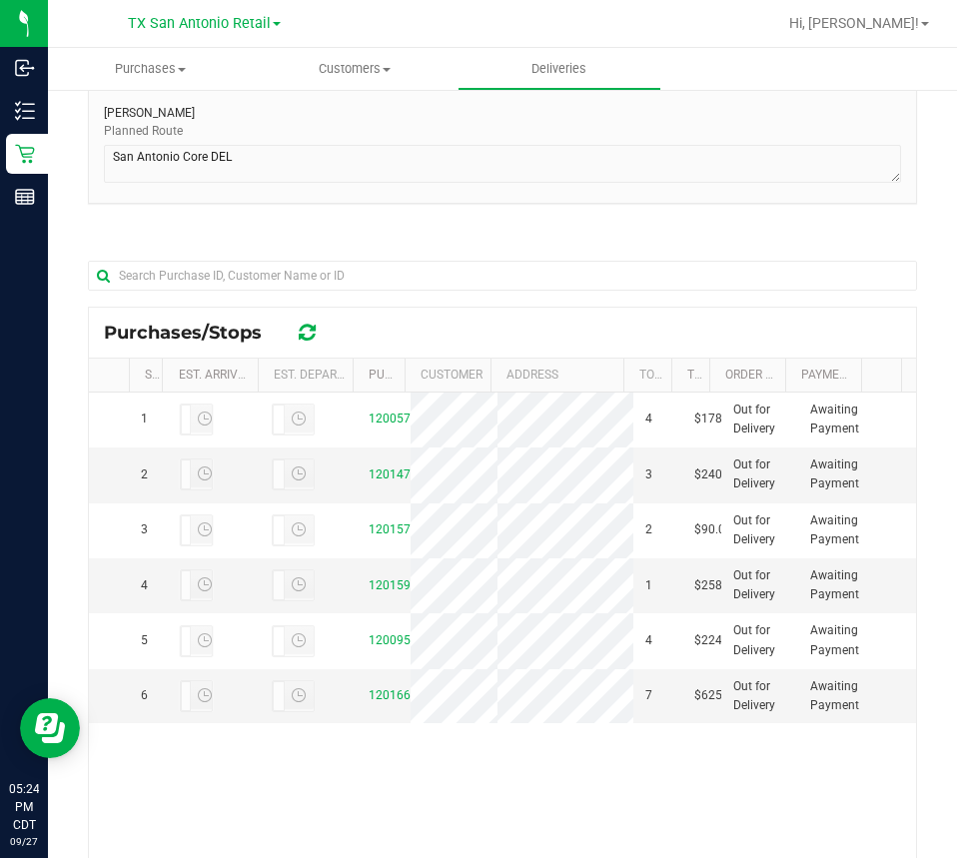
scroll to position [362, 0]
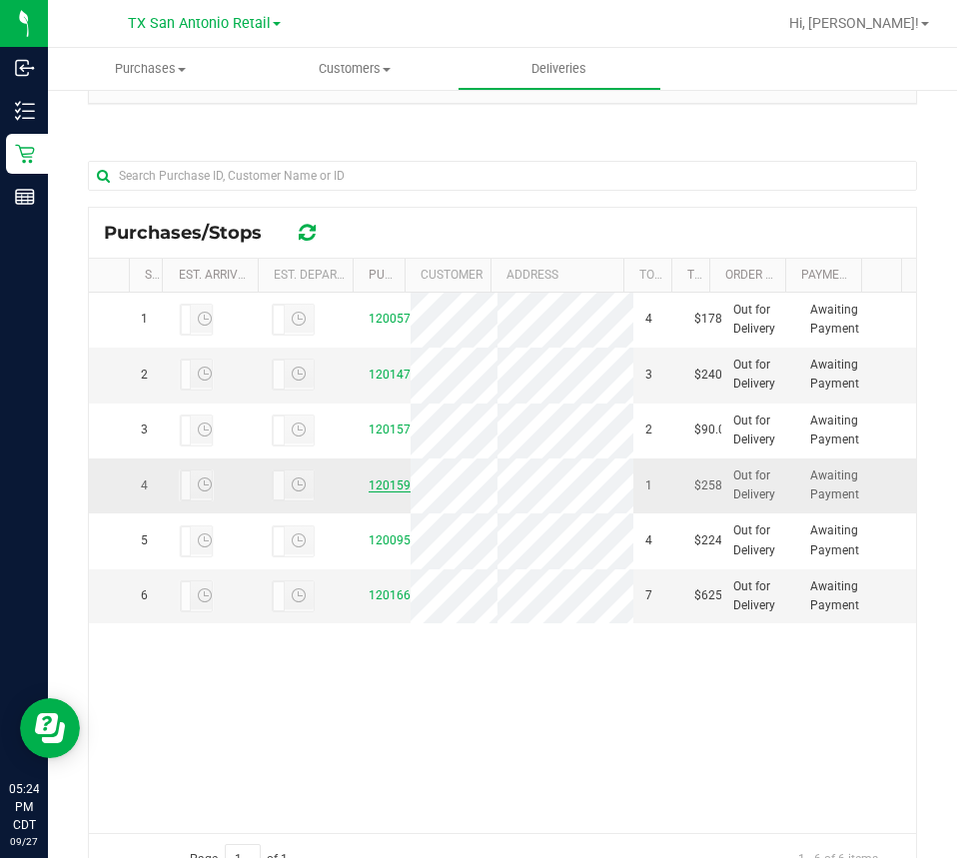
click at [389, 493] on link "12015926" at bounding box center [397, 486] width 56 height 14
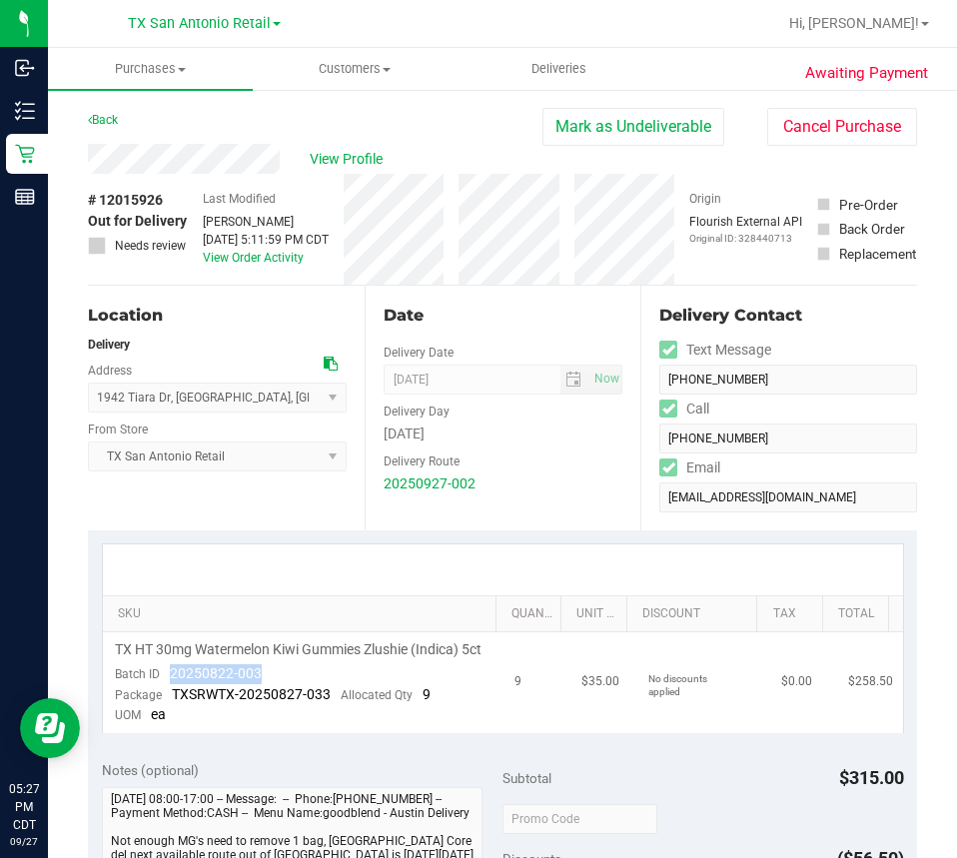
drag, startPoint x: 290, startPoint y: 684, endPoint x: 158, endPoint y: 692, distance: 132.1
click at [160, 694] on td "TX HT 30mg Watermelon Kiwi Gummies Zlushie (Indica) 5ct Batch ID 20250822-003 P…" at bounding box center [303, 682] width 401 height 101
copy span "20250822-003"
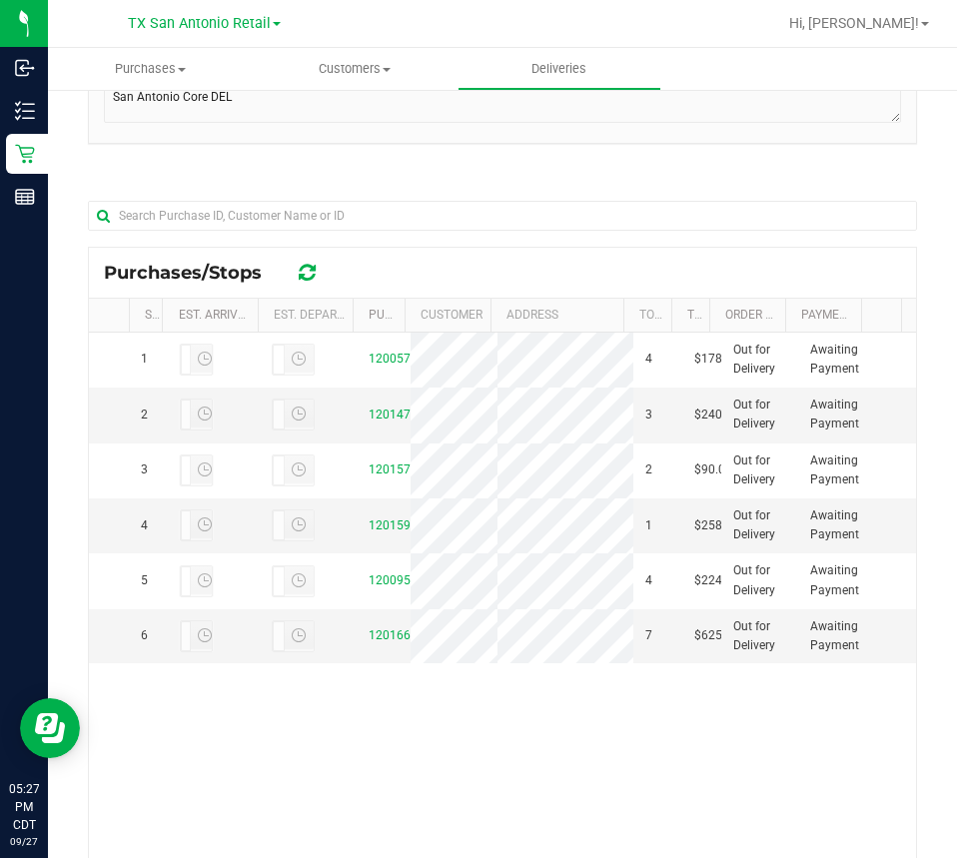
scroll to position [400, 0]
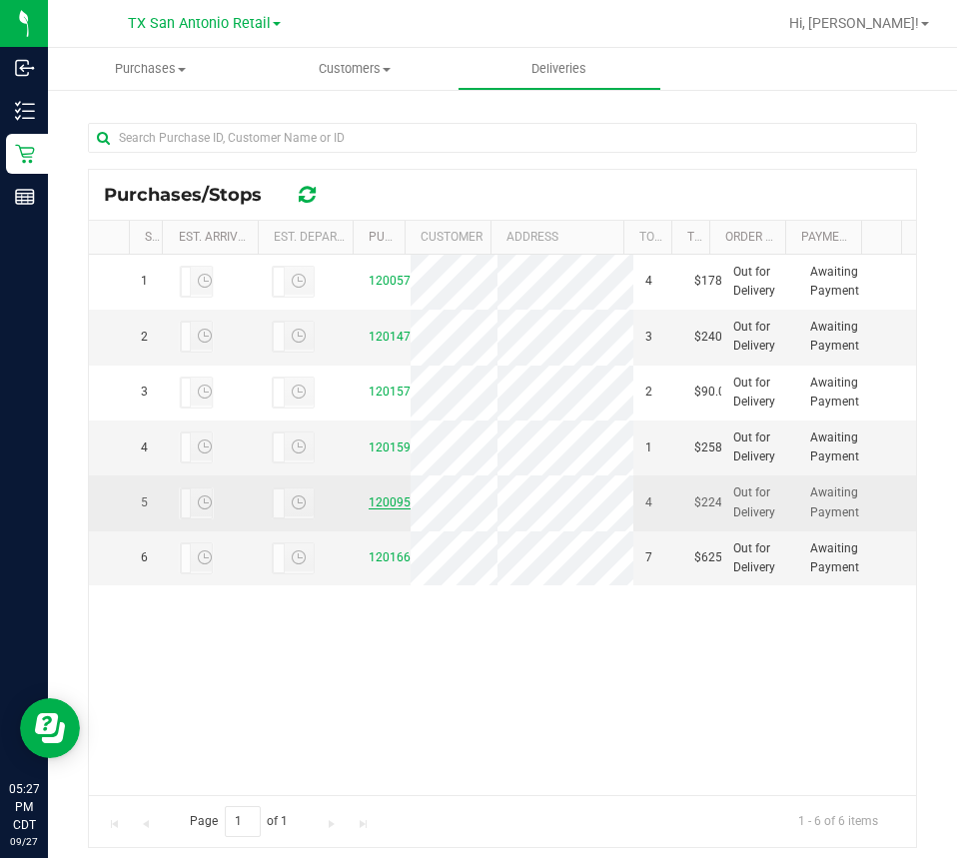
click at [386, 510] on link "12009553" at bounding box center [397, 503] width 56 height 14
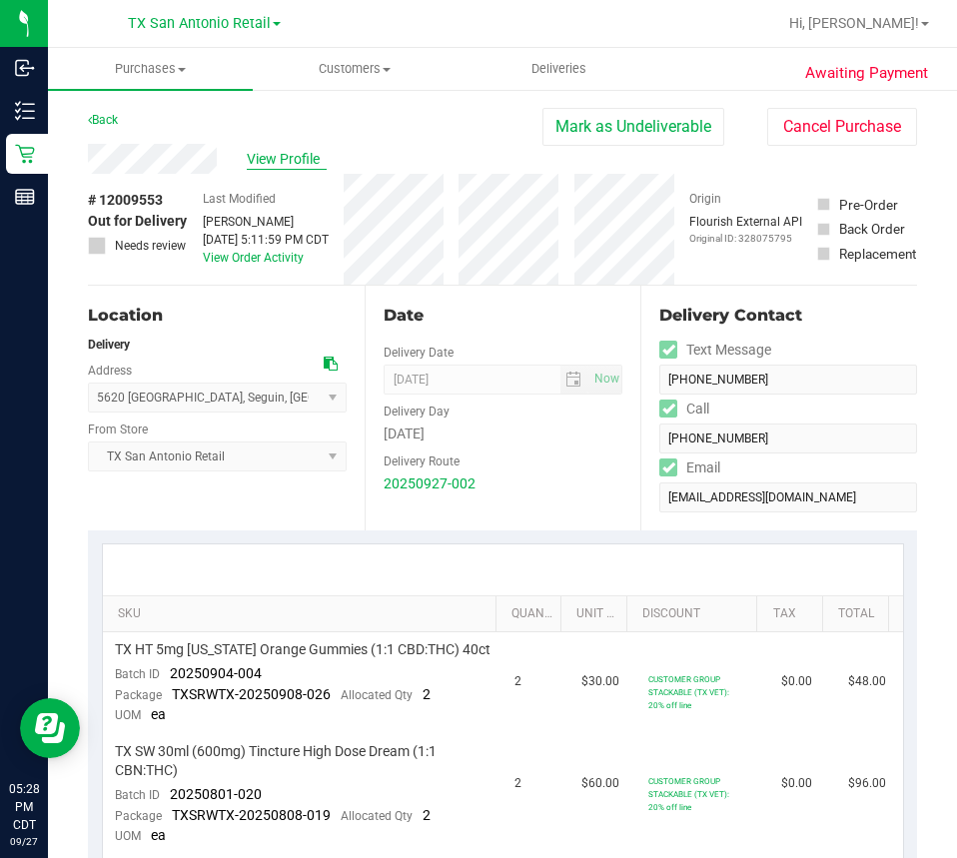
click at [291, 165] on span "View Profile" at bounding box center [287, 159] width 80 height 21
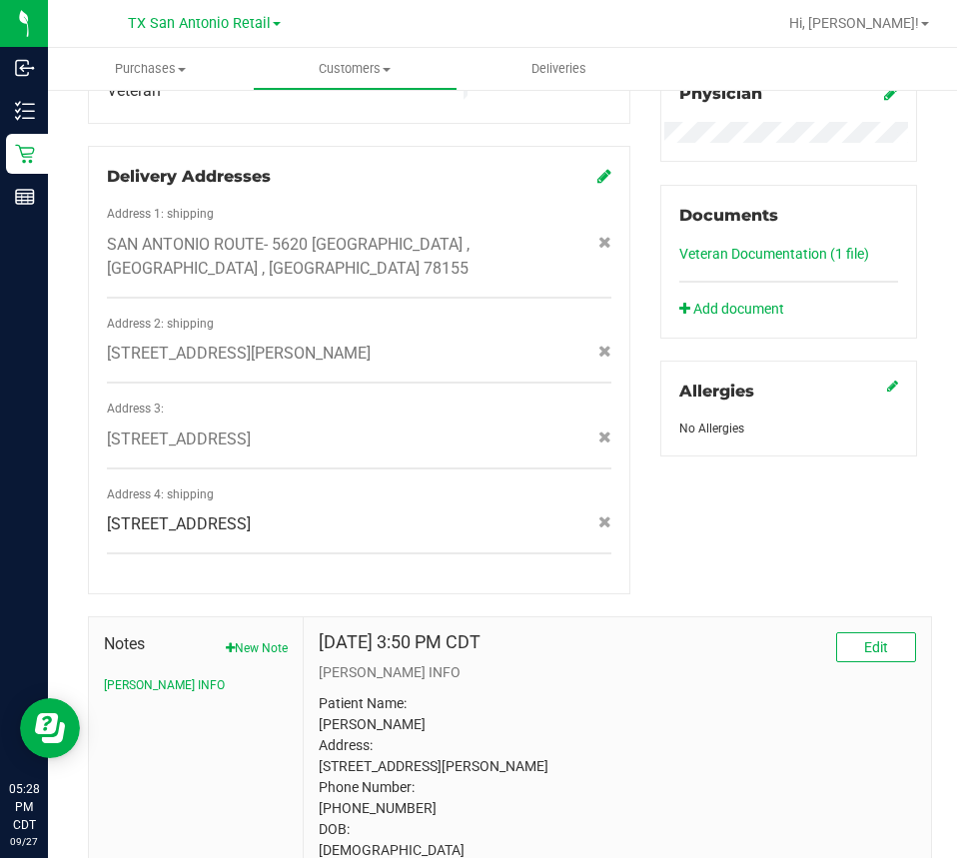
scroll to position [781, 0]
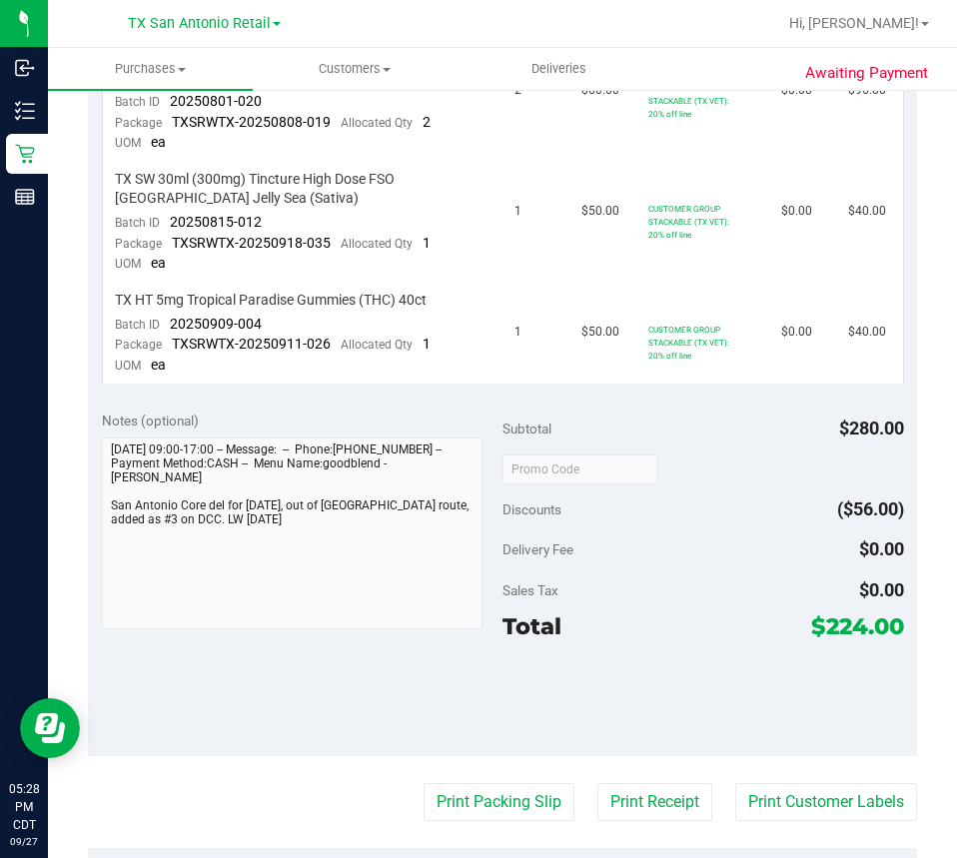
scroll to position [382, 0]
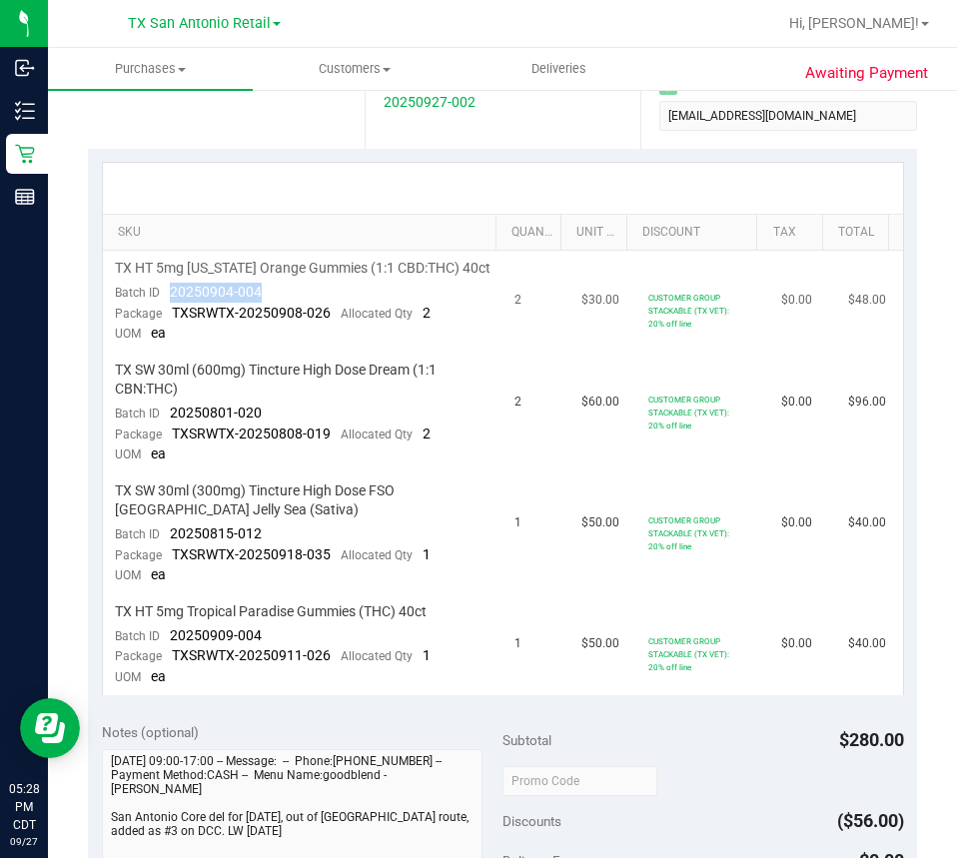
drag, startPoint x: 276, startPoint y: 290, endPoint x: 202, endPoint y: 293, distance: 74.0
click at [172, 289] on td "TX HT 5mg [US_STATE] Orange Gummies (1:1 CBD:THC) 40ct Batch ID 20250904-004 Pa…" at bounding box center [303, 302] width 401 height 102
drag, startPoint x: 301, startPoint y: 413, endPoint x: 166, endPoint y: 418, distance: 135.0
click at [166, 418] on td "TX SW 30ml (600mg) Tincture High Dose Dream (1:1 CBN:THC) Batch ID 20250801-020…" at bounding box center [303, 413] width 401 height 121
drag, startPoint x: 311, startPoint y: 526, endPoint x: 170, endPoint y: 536, distance: 141.2
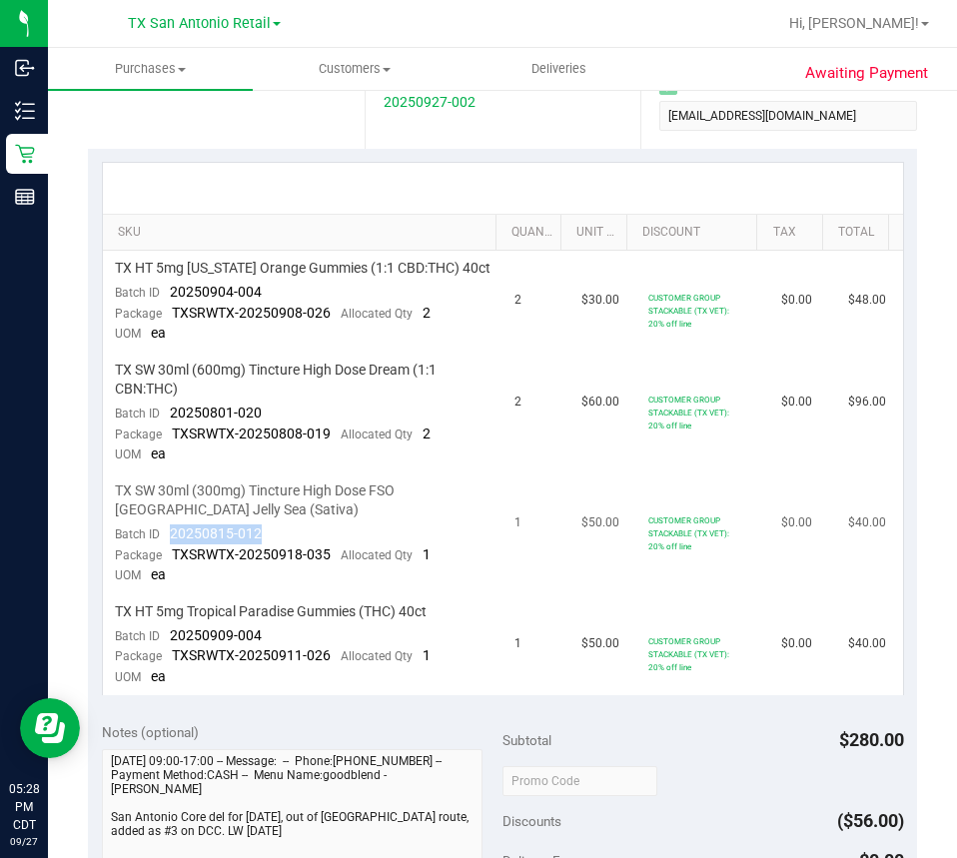
click at [170, 536] on td "TX SW 30ml (300mg) Tincture High Dose FSO [GEOGRAPHIC_DATA] Jelly Sea (Sativa) …" at bounding box center [303, 534] width 401 height 121
drag, startPoint x: 269, startPoint y: 635, endPoint x: 172, endPoint y: 638, distance: 97.0
click at [172, 638] on td "TX HT 5mg Tropical Paradise Gummies (THC) 40ct Batch ID 20250909-004 Package TX…" at bounding box center [303, 644] width 401 height 101
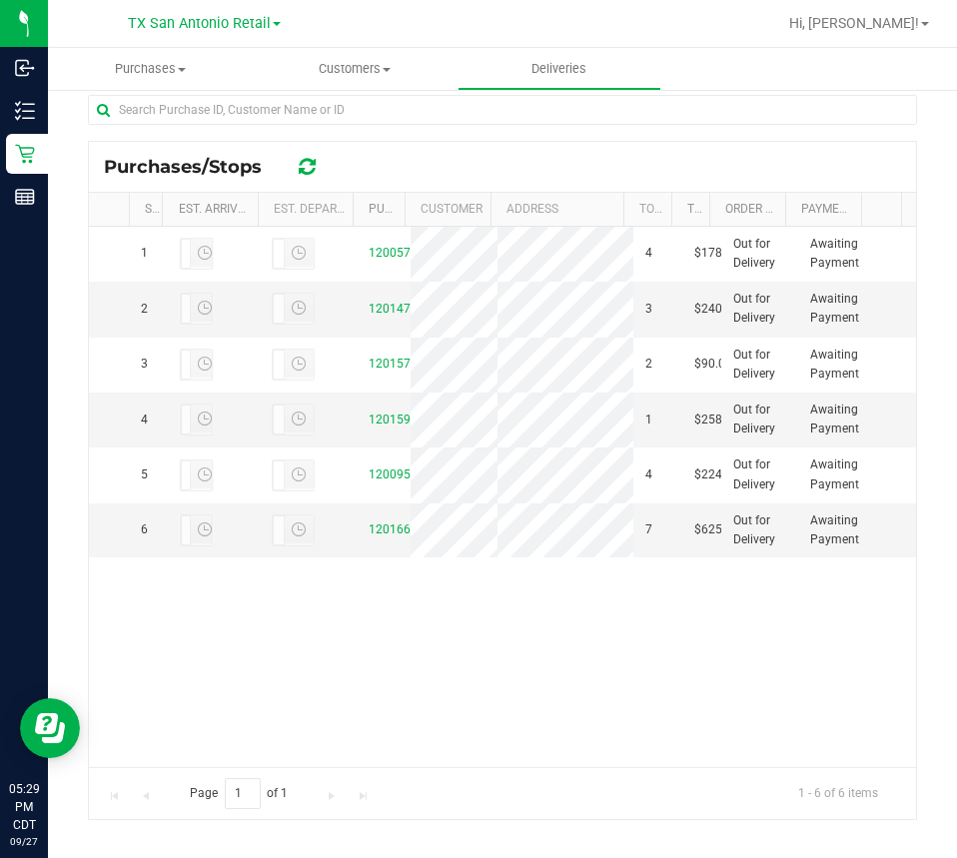
scroll to position [443, 0]
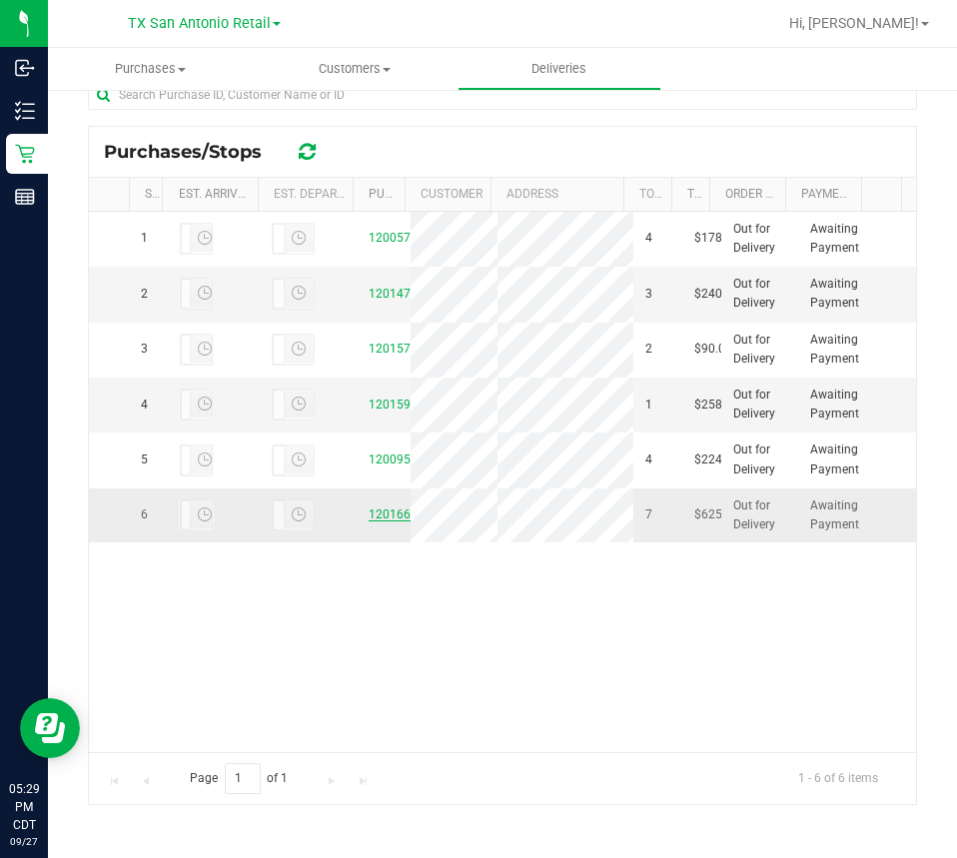
click at [390, 522] on link "12016668" at bounding box center [397, 515] width 56 height 14
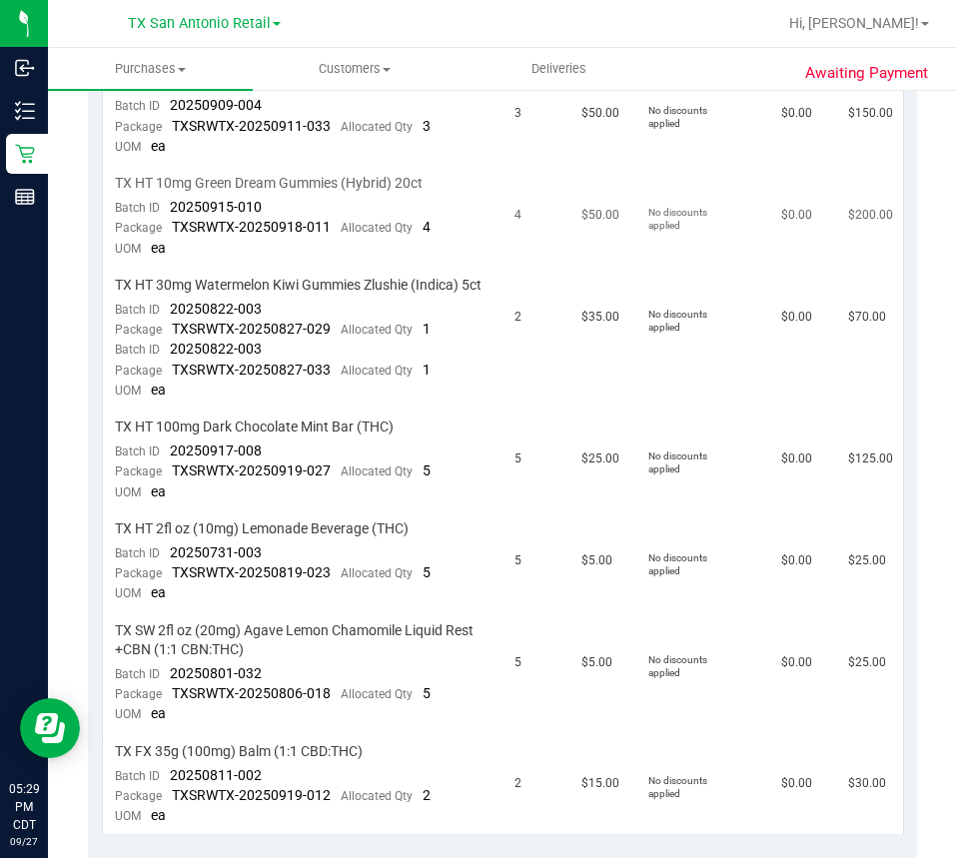
scroll to position [599, 0]
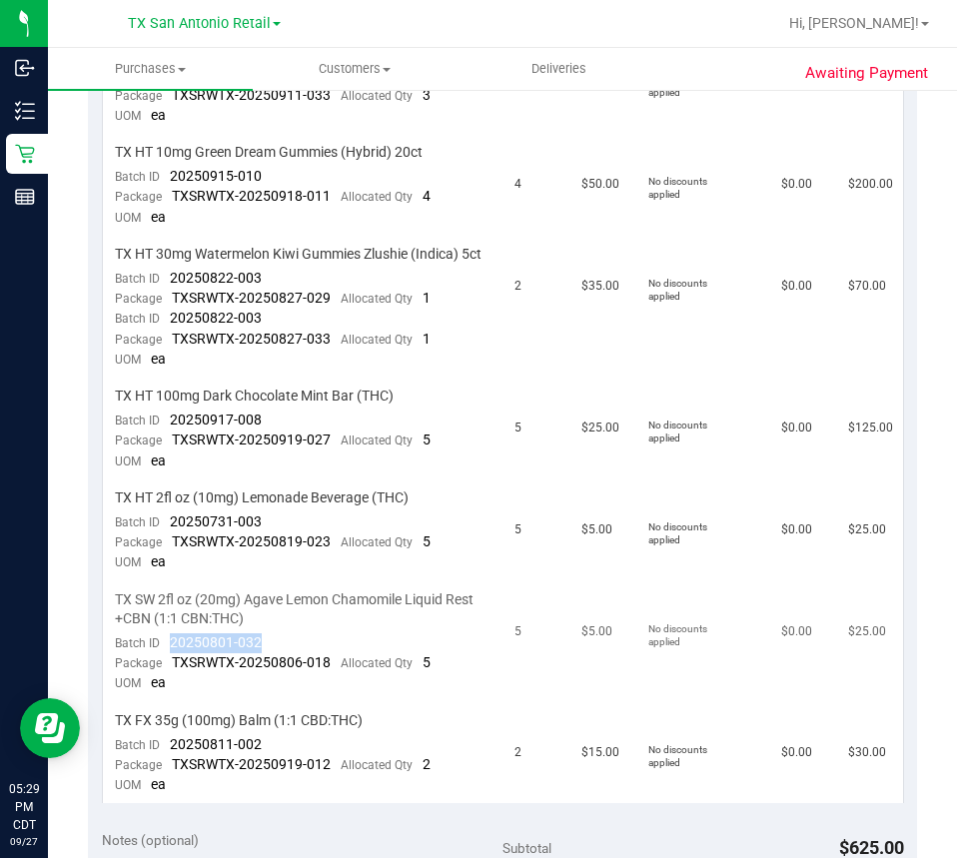
drag, startPoint x: 303, startPoint y: 662, endPoint x: 170, endPoint y: 663, distance: 132.9
click at [170, 663] on td "TX SW 2fl oz (20mg) Agave Lemon Chamomile Liquid Rest +CBN (1:1 CBN:THC) Batch …" at bounding box center [303, 642] width 401 height 121
drag, startPoint x: 280, startPoint y: 752, endPoint x: 172, endPoint y: 759, distance: 108.1
click at [172, 759] on td "TX FX 35g (100mg) Balm (1:1 CBD:THC) Batch ID 20250811-002 Package TXSRWTX-2025…" at bounding box center [303, 753] width 401 height 101
drag, startPoint x: 290, startPoint y: 432, endPoint x: 168, endPoint y: 442, distance: 122.3
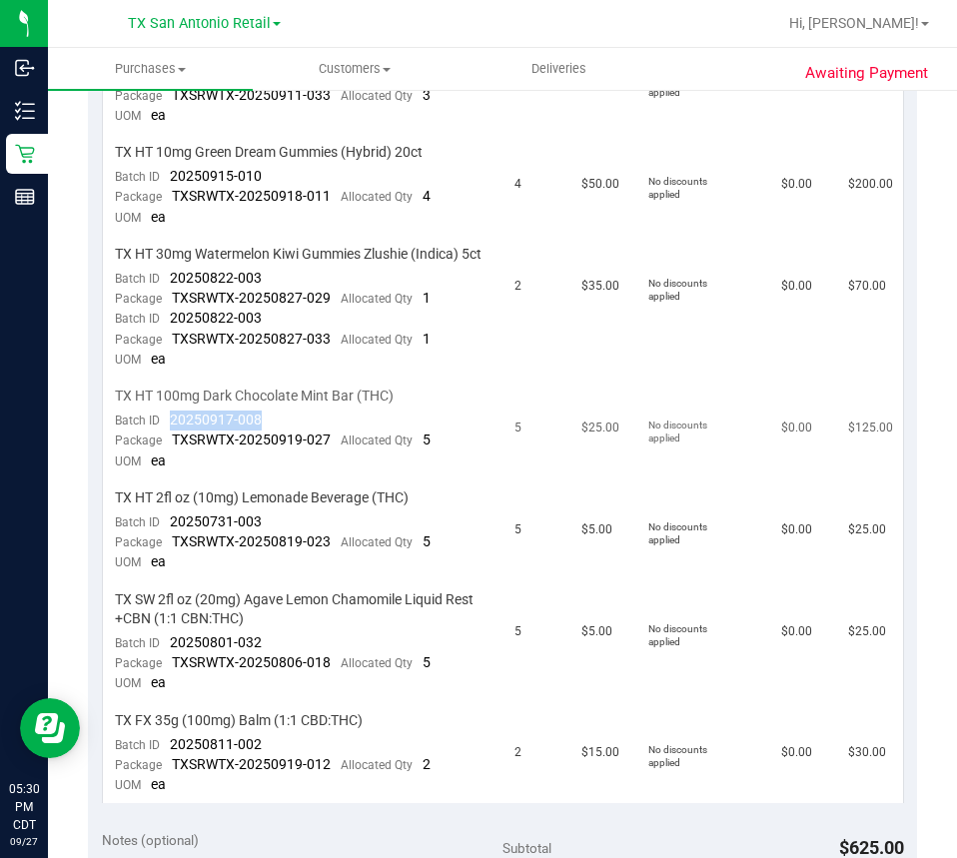
click at [168, 442] on td "TX HT 100mg Dark Chocolate Mint Bar (THC) Batch ID 20250917-008 Package TXSRWTX…" at bounding box center [303, 430] width 401 height 102
drag, startPoint x: 282, startPoint y: 543, endPoint x: 169, endPoint y: 549, distance: 113.1
click at [169, 549] on td "TX HT 2fl oz (10mg) Lemonade Beverage (THC) Batch ID 20250731-003 Package TXSRW…" at bounding box center [303, 532] width 401 height 102
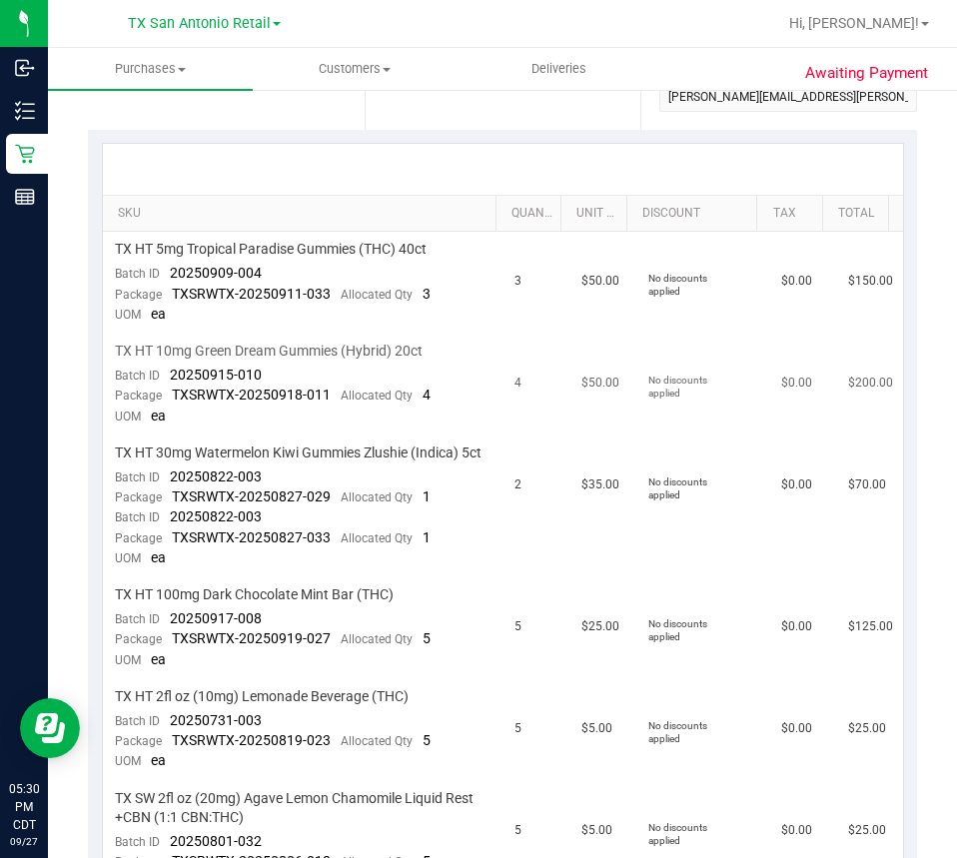
scroll to position [400, 0]
drag, startPoint x: 280, startPoint y: 497, endPoint x: 162, endPoint y: 498, distance: 117.9
click at [162, 498] on td "TX HT 30mg Watermelon Kiwi Gummies Zlushie (Indica) 5ct Batch ID 20250822-003 P…" at bounding box center [303, 508] width 401 height 142
drag, startPoint x: 291, startPoint y: 364, endPoint x: 173, endPoint y: 382, distance: 119.3
click at [173, 382] on td "TX HT 10mg Green Dream Gummies (Hybrid) 20ct Batch ID 20250915-010 Package TXSR…" at bounding box center [303, 386] width 401 height 102
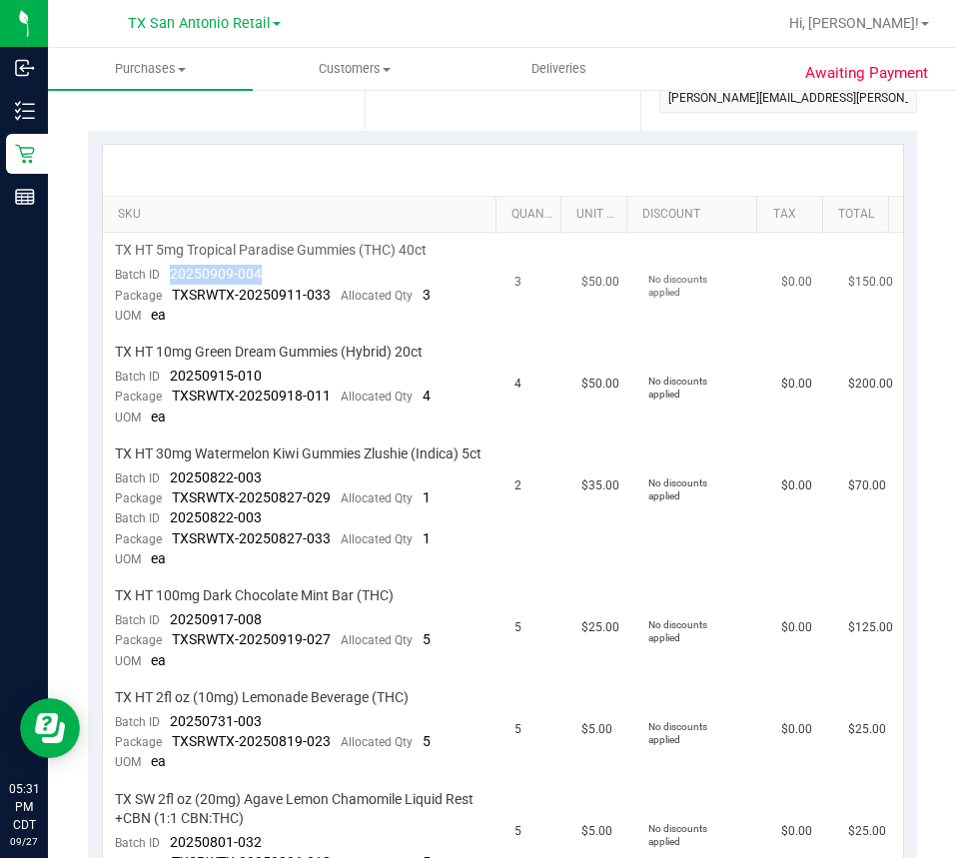
drag, startPoint x: 293, startPoint y: 278, endPoint x: 165, endPoint y: 275, distance: 127.9
click at [165, 275] on td "TX HT 5mg Tropical Paradise Gummies (THC) 40ct Batch ID 20250909-004 Package TX…" at bounding box center [303, 284] width 401 height 102
